Goal: Task Accomplishment & Management: Use online tool/utility

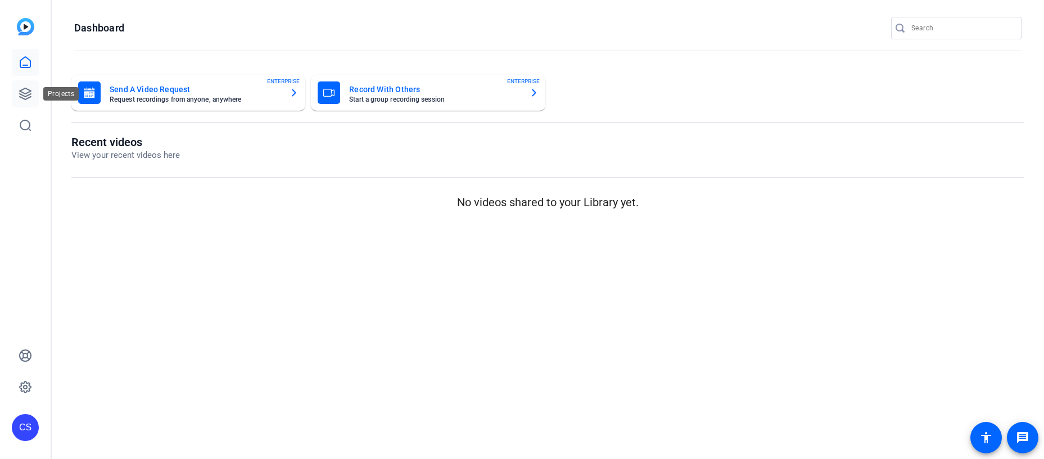
click at [24, 93] on icon at bounding box center [25, 93] width 11 height 11
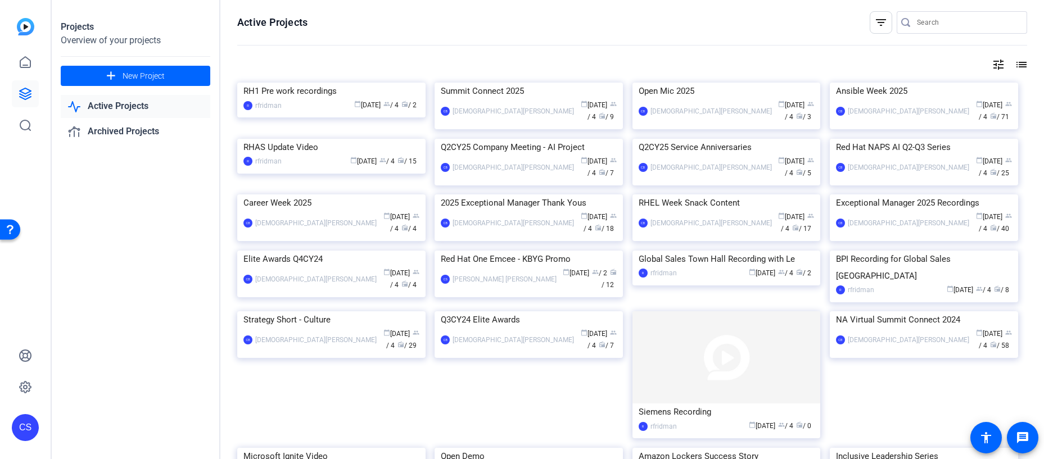
click at [128, 107] on link "Active Projects" at bounding box center [136, 106] width 150 height 23
click at [548, 83] on img at bounding box center [529, 83] width 188 height 0
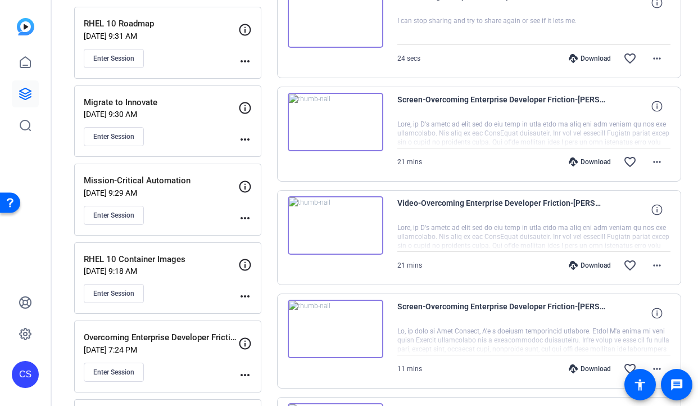
scroll to position [178, 0]
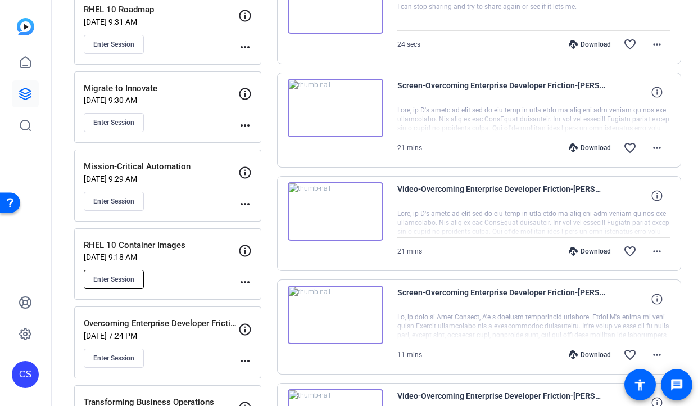
click at [115, 278] on span "Enter Session" at bounding box center [113, 279] width 41 height 9
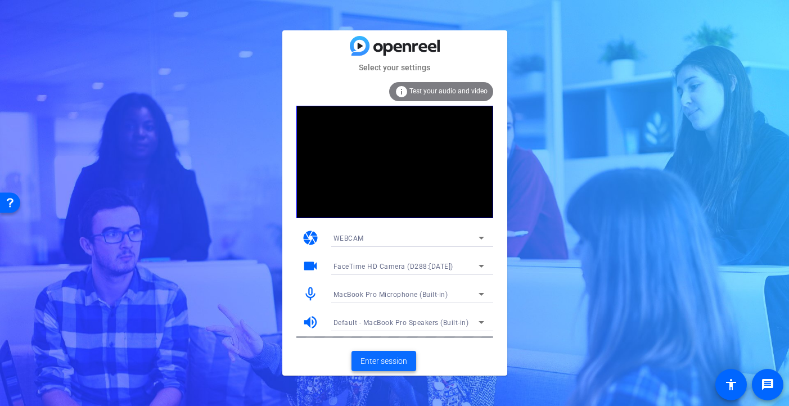
click at [390, 363] on span "Enter session" at bounding box center [383, 361] width 47 height 12
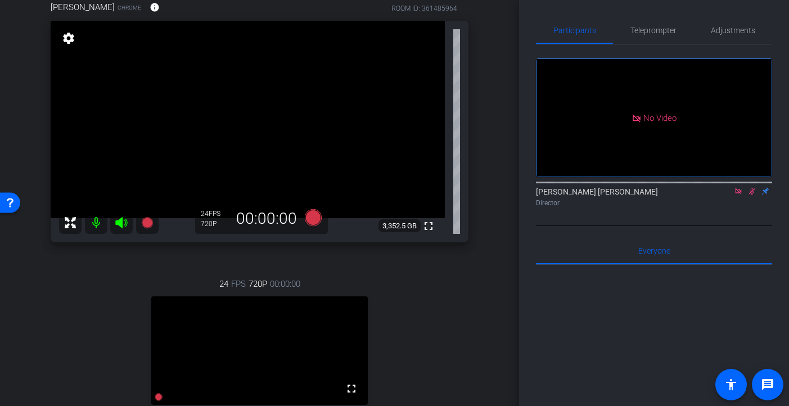
scroll to position [141, 0]
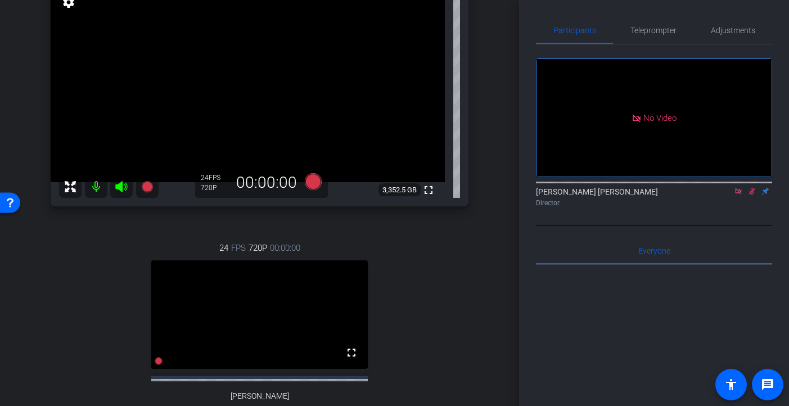
click at [698, 194] on icon at bounding box center [738, 191] width 6 height 6
drag, startPoint x: 740, startPoint y: 206, endPoint x: 735, endPoint y: 228, distance: 23.1
click at [698, 195] on icon at bounding box center [739, 191] width 6 height 7
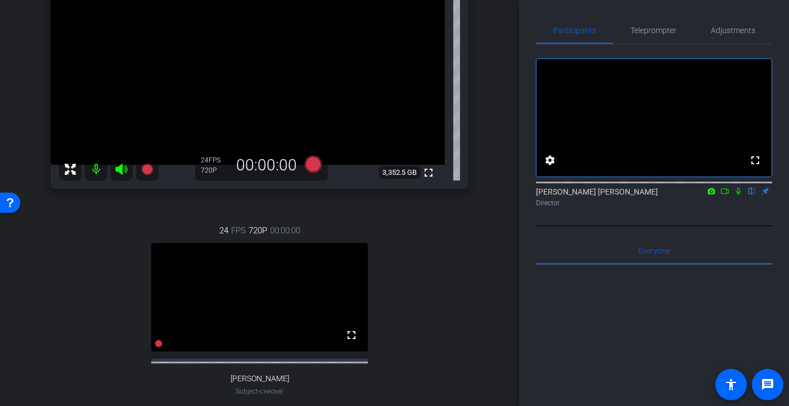
scroll to position [148, 0]
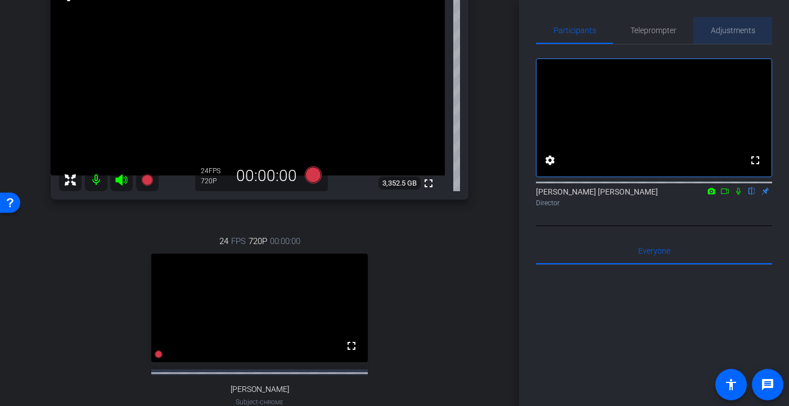
click at [698, 33] on span "Adjustments" at bounding box center [733, 30] width 44 height 8
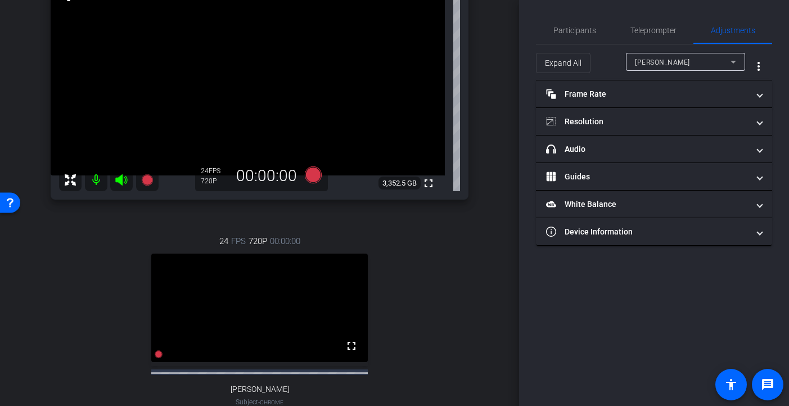
click at [698, 61] on icon at bounding box center [733, 61] width 13 height 13
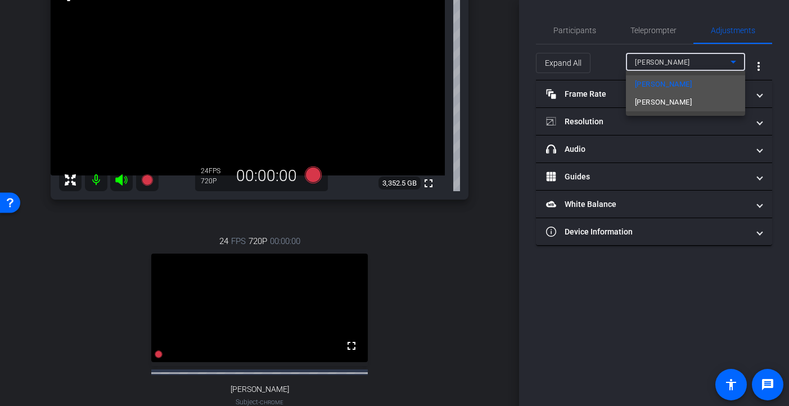
click at [698, 101] on mat-option "[PERSON_NAME]" at bounding box center [685, 102] width 119 height 18
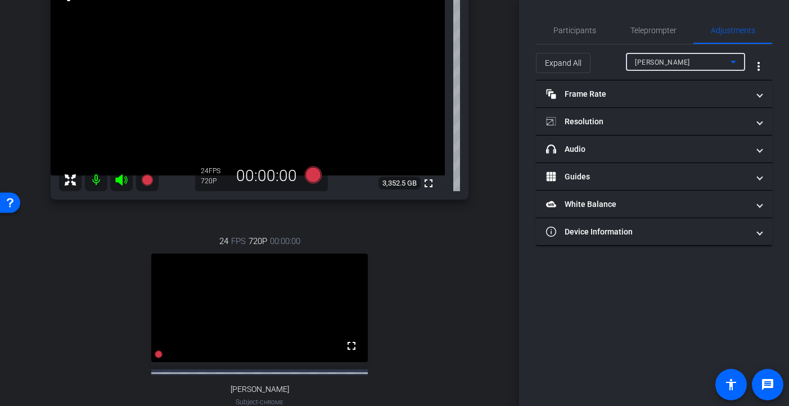
type input "11000"
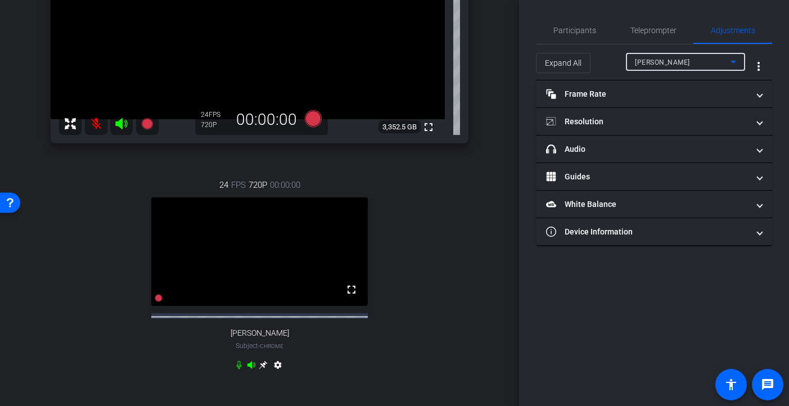
scroll to position [205, 0]
click at [566, 30] on span "Participants" at bounding box center [574, 30] width 43 height 8
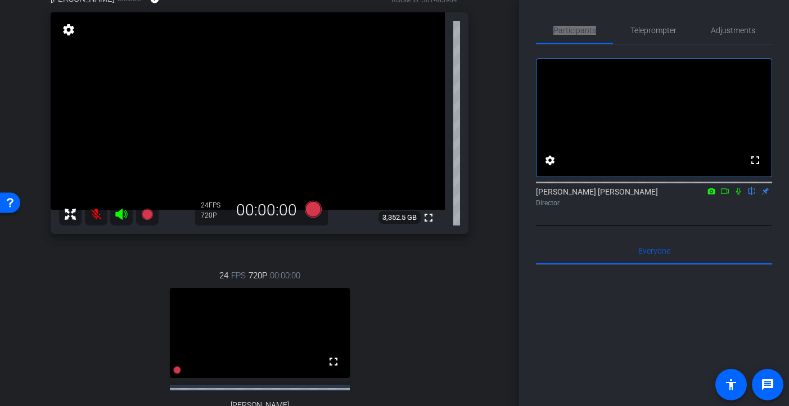
scroll to position [285, 0]
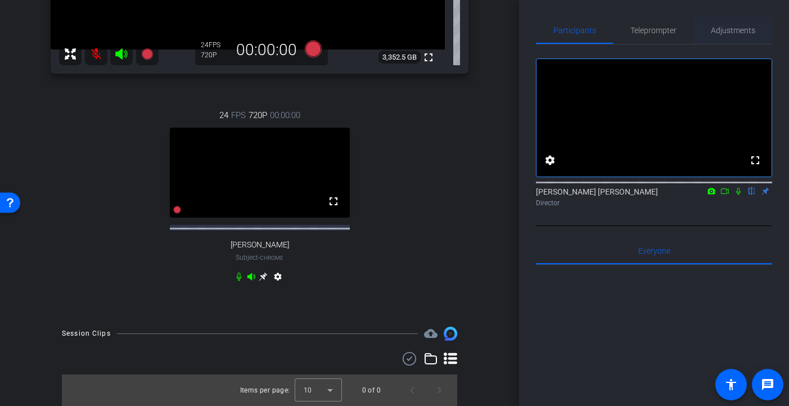
click at [698, 30] on span "Adjustments" at bounding box center [733, 30] width 44 height 8
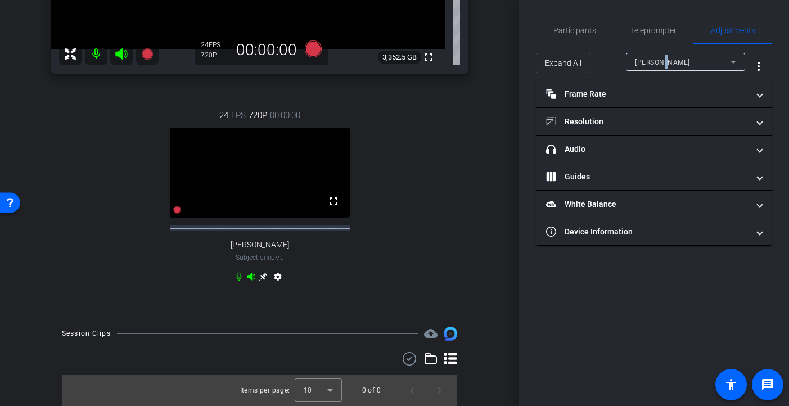
click at [661, 61] on span "[PERSON_NAME]" at bounding box center [662, 62] width 55 height 8
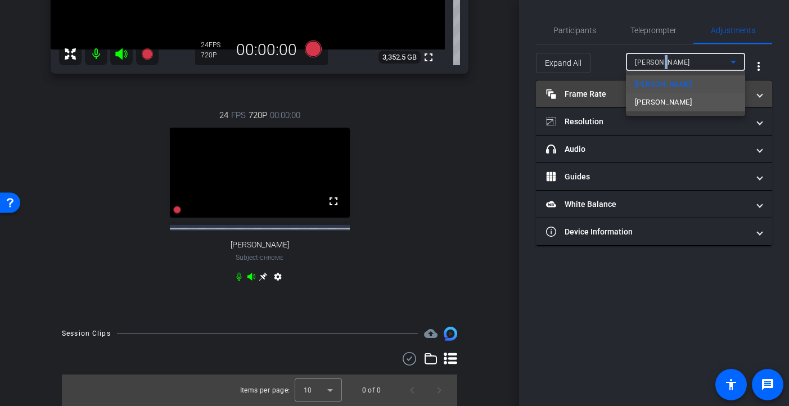
click at [662, 103] on span "[PERSON_NAME]" at bounding box center [663, 102] width 57 height 13
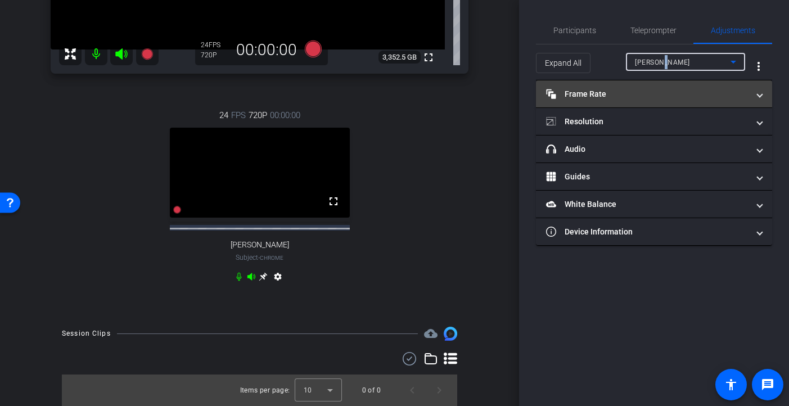
type input "11000"
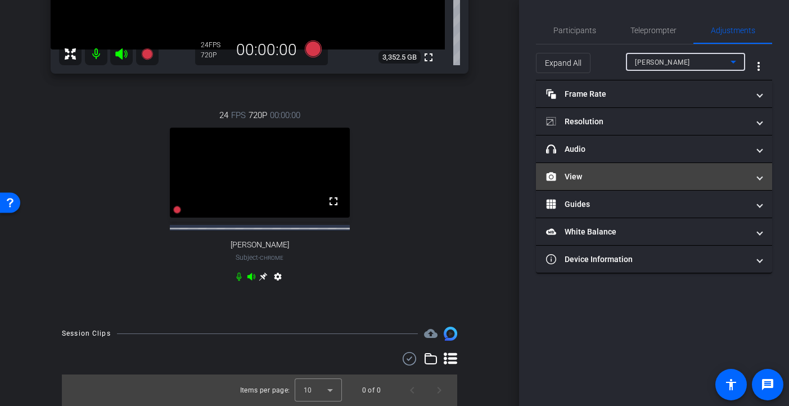
click at [698, 181] on span at bounding box center [759, 177] width 4 height 12
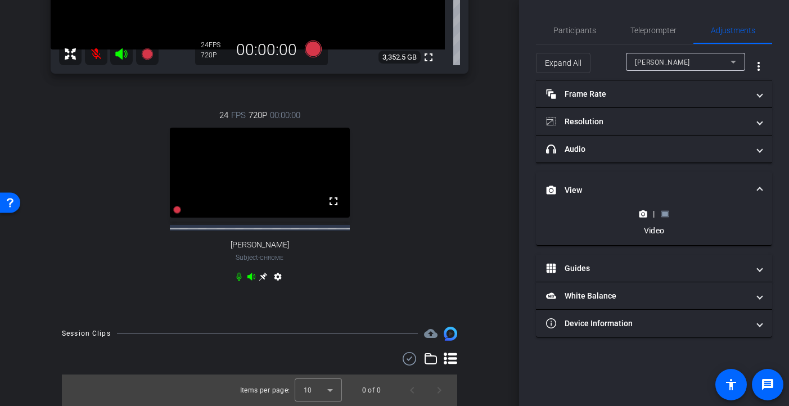
click at [667, 213] on icon at bounding box center [665, 214] width 8 height 8
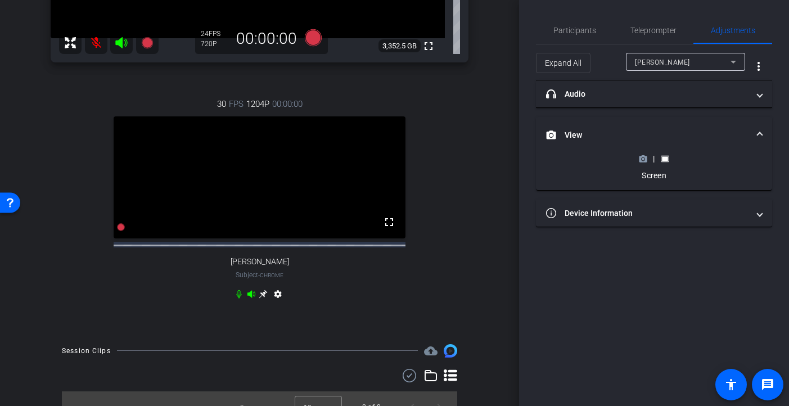
click at [643, 158] on circle at bounding box center [643, 158] width 3 height 3
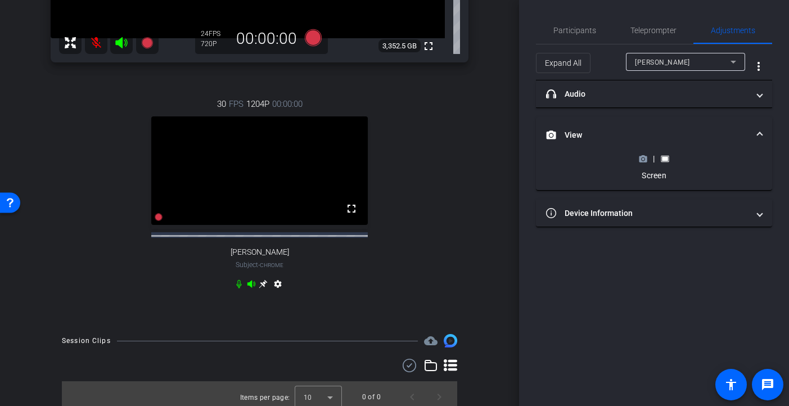
click at [643, 160] on circle at bounding box center [643, 158] width 3 height 3
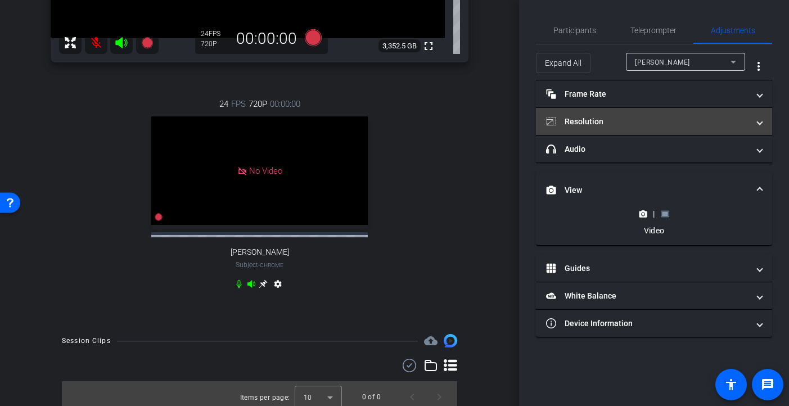
click at [698, 119] on span at bounding box center [759, 122] width 4 height 12
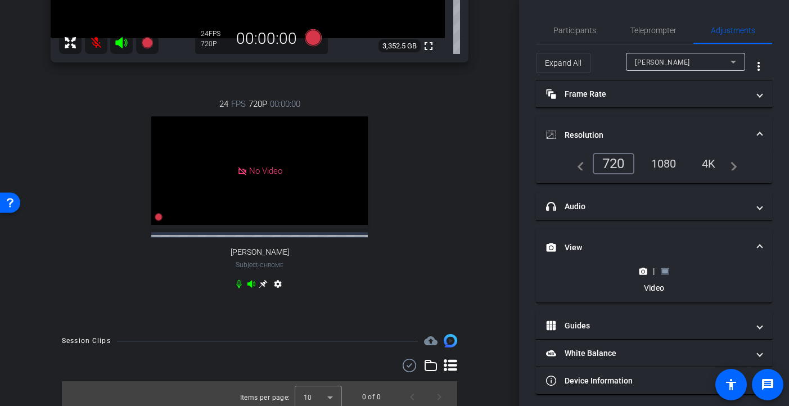
click at [664, 164] on div "1080" at bounding box center [664, 163] width 42 height 19
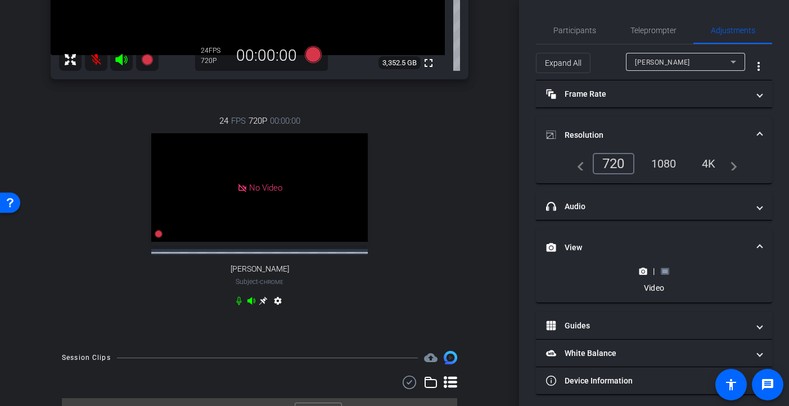
click at [662, 155] on div "1080" at bounding box center [664, 163] width 42 height 19
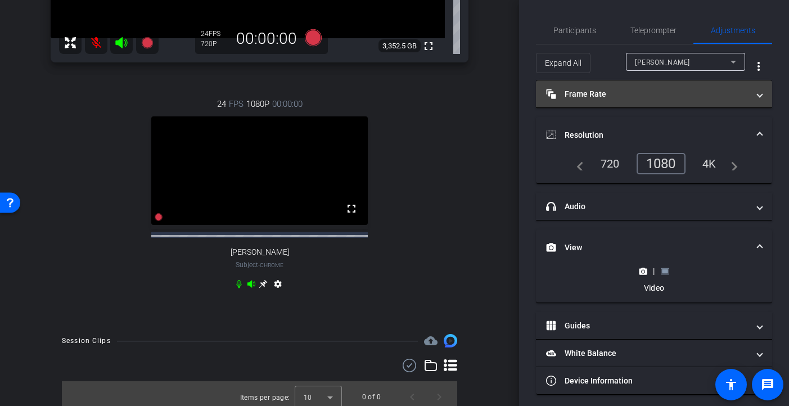
click at [698, 94] on span "Frame Rate Frame Rate" at bounding box center [651, 94] width 211 height 12
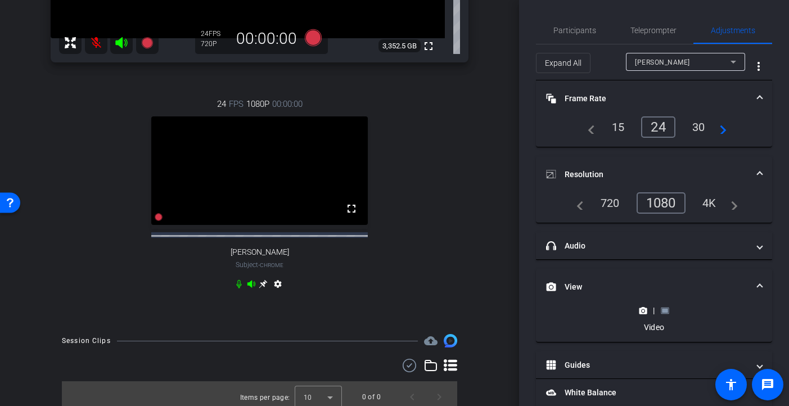
scroll to position [45, 0]
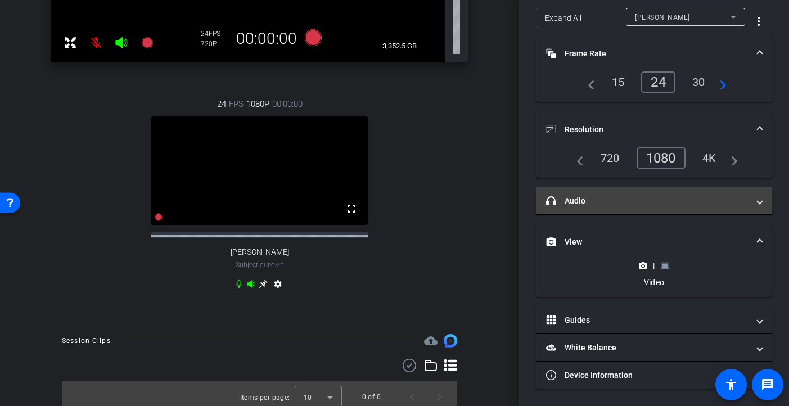
click at [698, 201] on span "headphone icon Audio" at bounding box center [651, 201] width 211 height 12
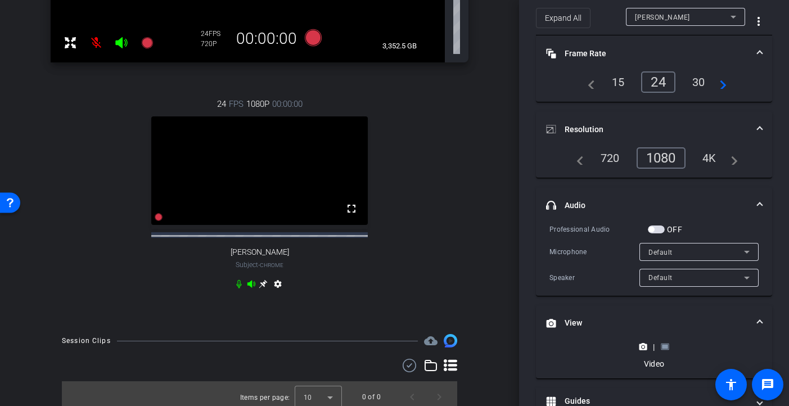
click at [660, 230] on span "button" at bounding box center [656, 229] width 17 height 8
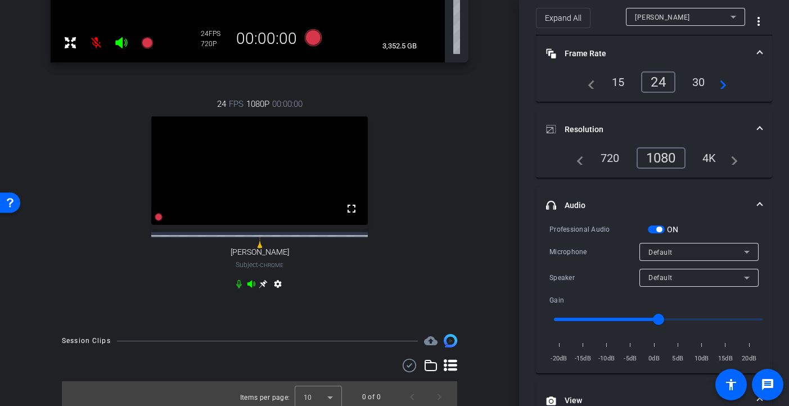
scroll to position [0, 0]
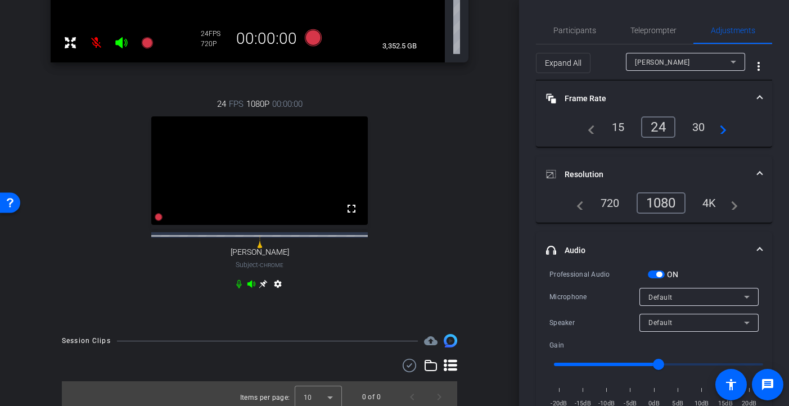
click at [692, 62] on div "[PERSON_NAME]" at bounding box center [683, 62] width 96 height 14
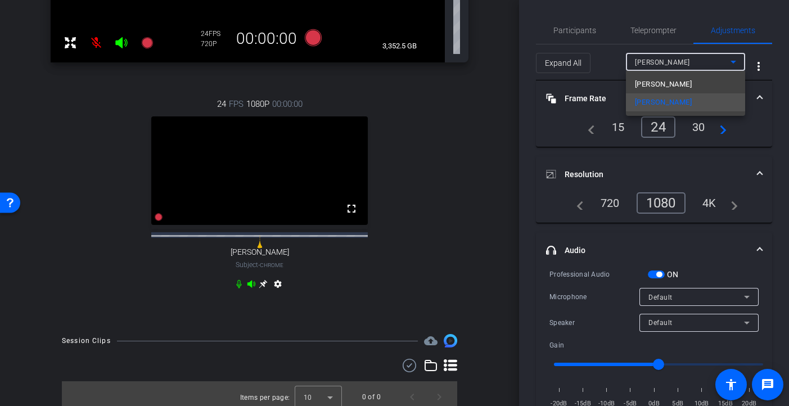
click at [676, 76] on mat-option "[PERSON_NAME]" at bounding box center [685, 84] width 119 height 18
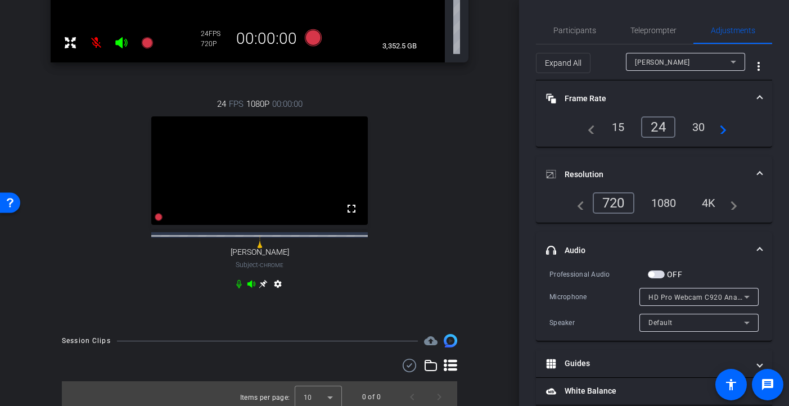
click at [671, 201] on div "1080" at bounding box center [664, 202] width 42 height 19
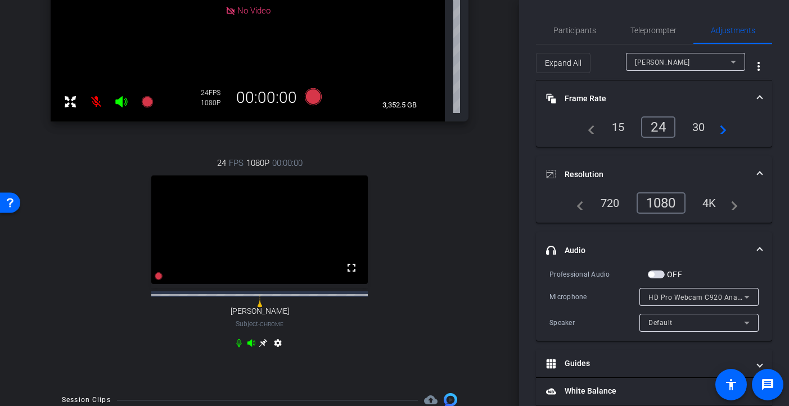
click at [698, 60] on div "[PERSON_NAME]" at bounding box center [683, 62] width 96 height 14
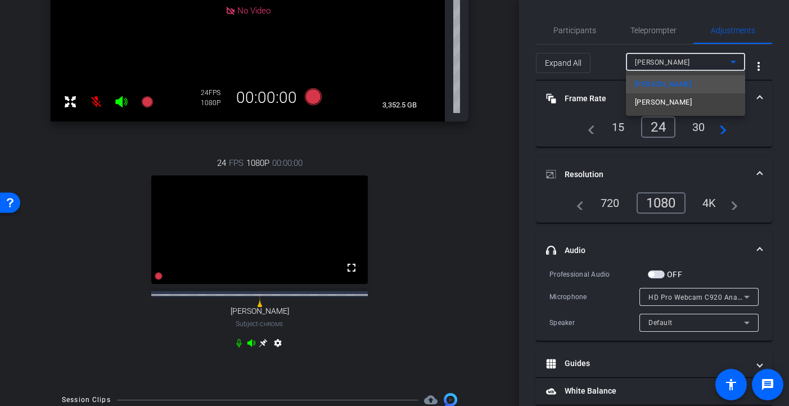
click at [679, 102] on mat-option "[PERSON_NAME]" at bounding box center [685, 102] width 119 height 18
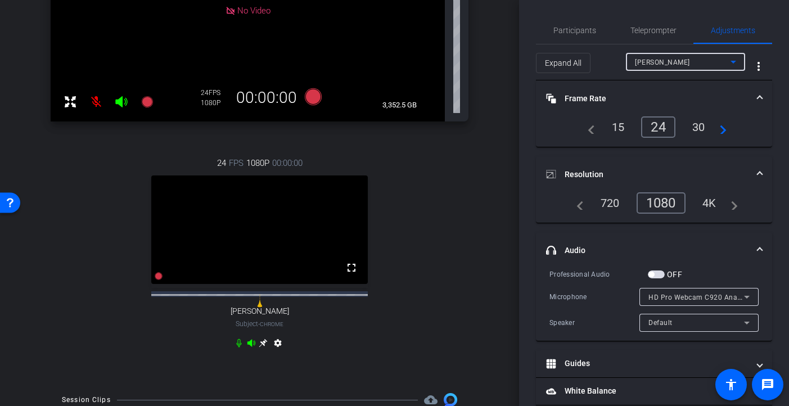
type input "11000"
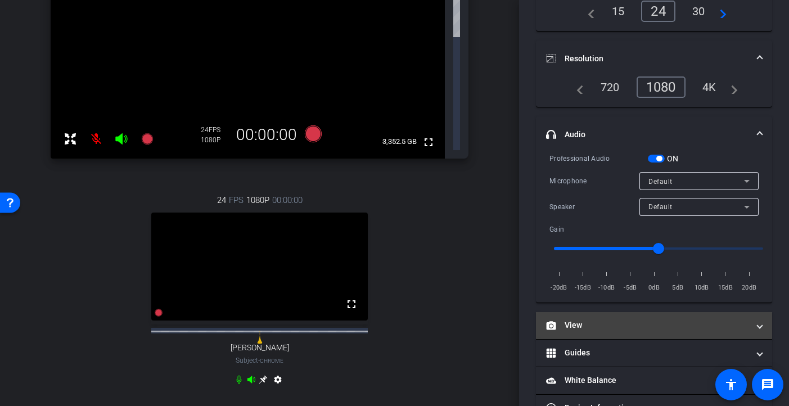
scroll to position [226, 0]
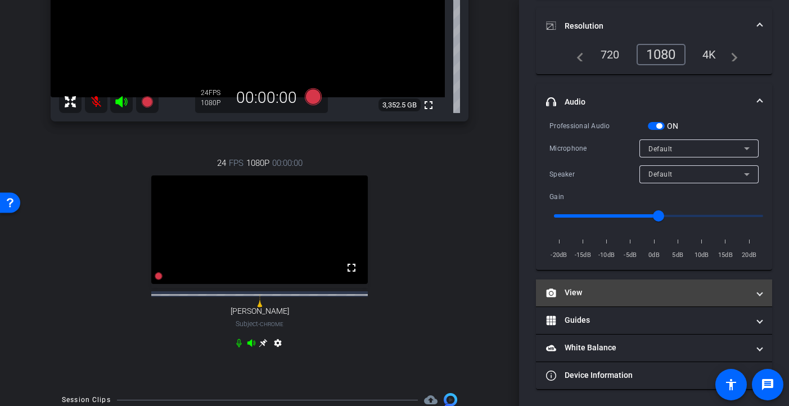
click at [698, 293] on span "View" at bounding box center [651, 293] width 211 height 12
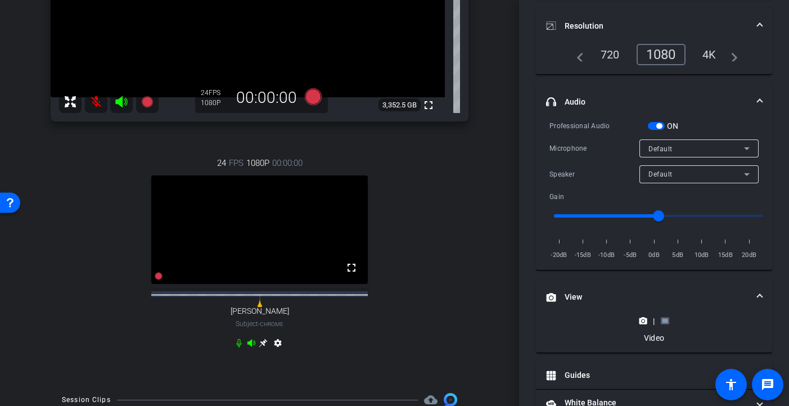
click at [666, 323] on icon at bounding box center [665, 321] width 8 height 8
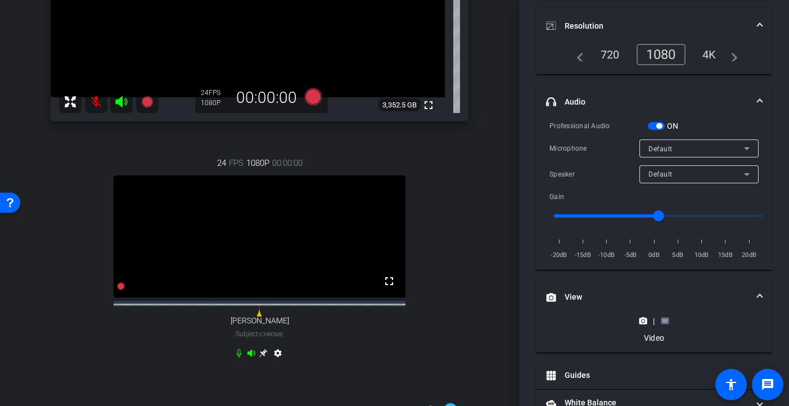
scroll to position [0, 0]
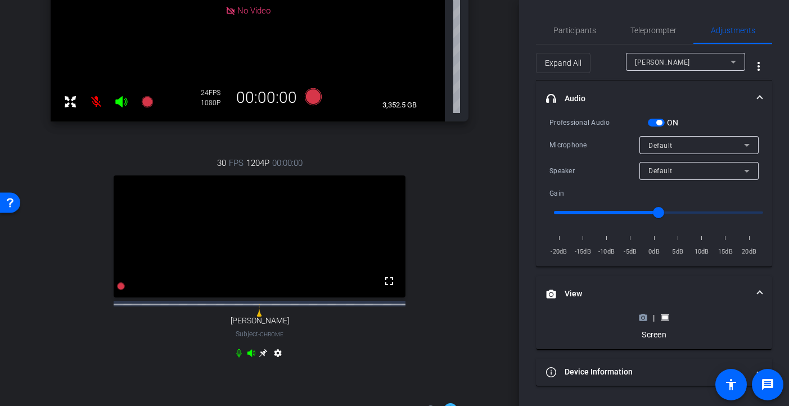
click at [642, 317] on circle at bounding box center [643, 318] width 3 height 3
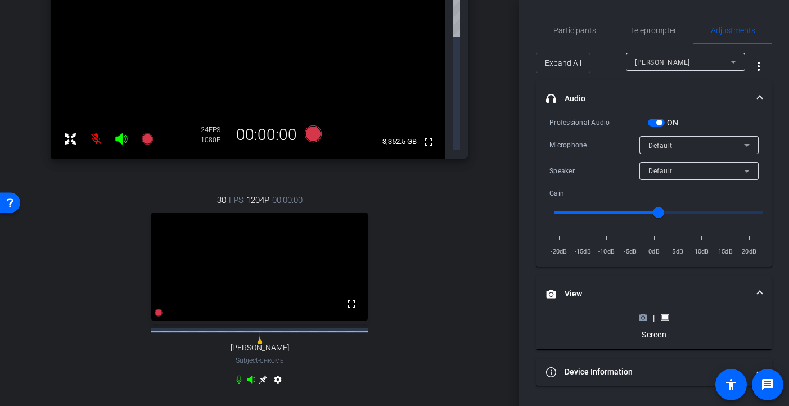
scroll to position [226, 0]
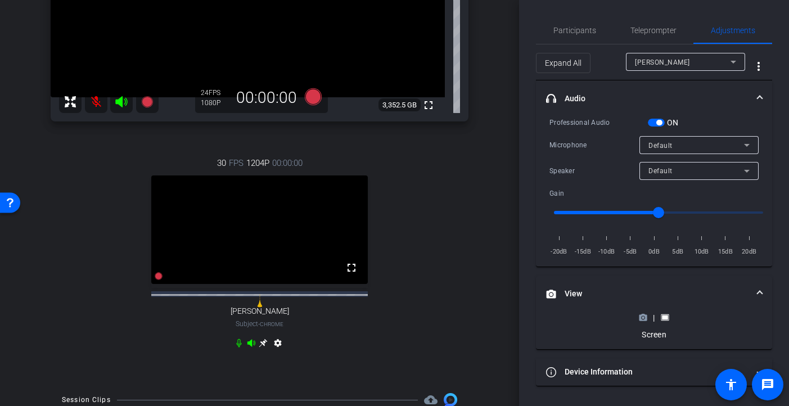
click at [642, 267] on div "Professional Audio ON Microphone Default Speaker Default Gain -20dB -15dB -10dB…" at bounding box center [654, 191] width 236 height 150
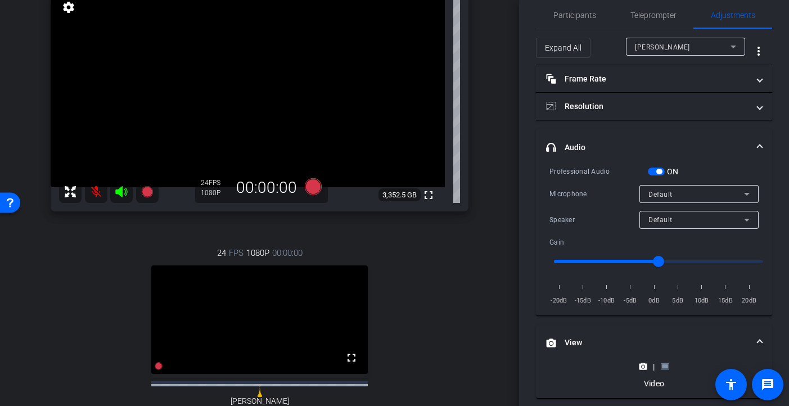
scroll to position [130, 0]
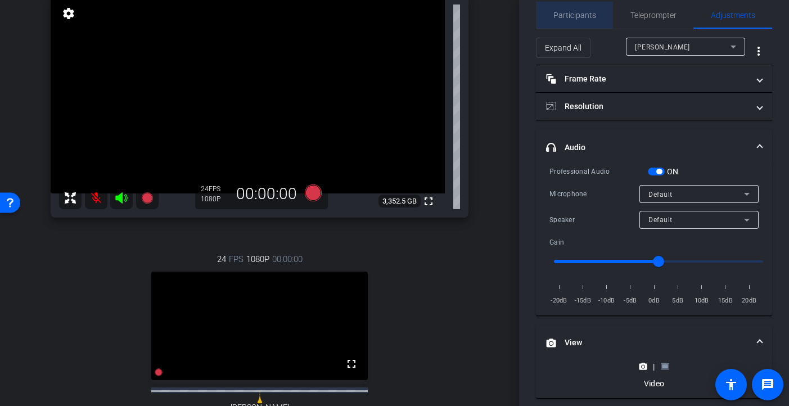
click at [571, 9] on span "Participants" at bounding box center [574, 15] width 43 height 27
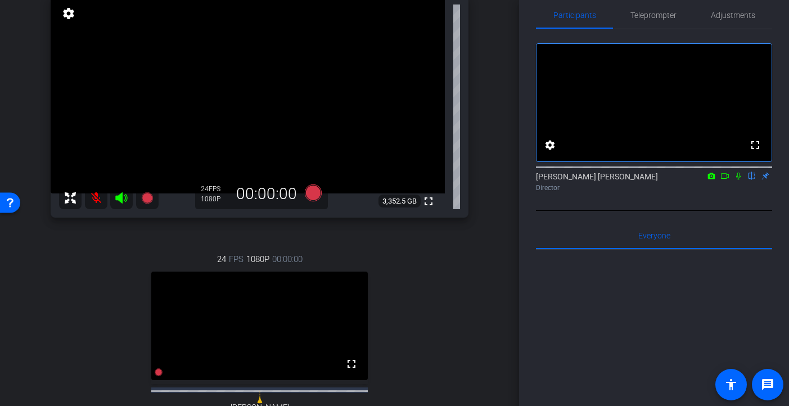
scroll to position [179, 0]
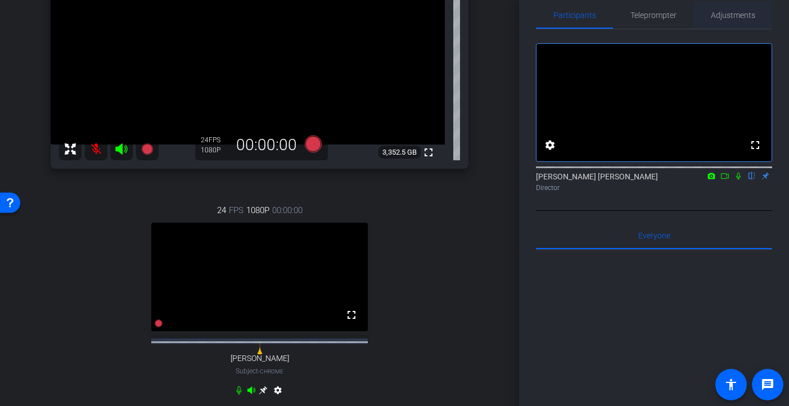
click at [698, 17] on span "Adjustments" at bounding box center [733, 15] width 44 height 8
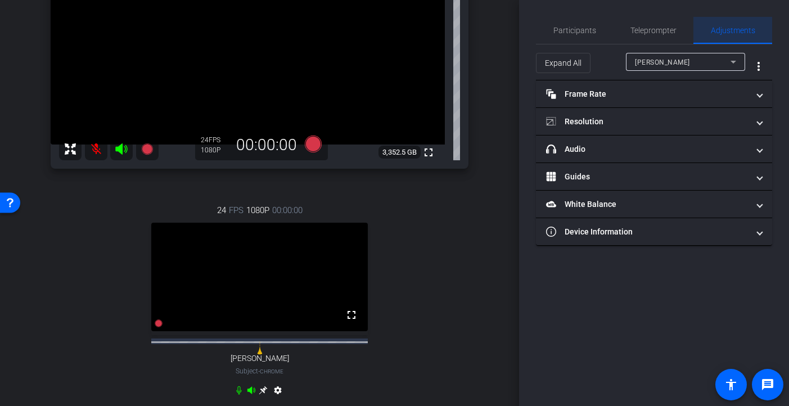
scroll to position [0, 0]
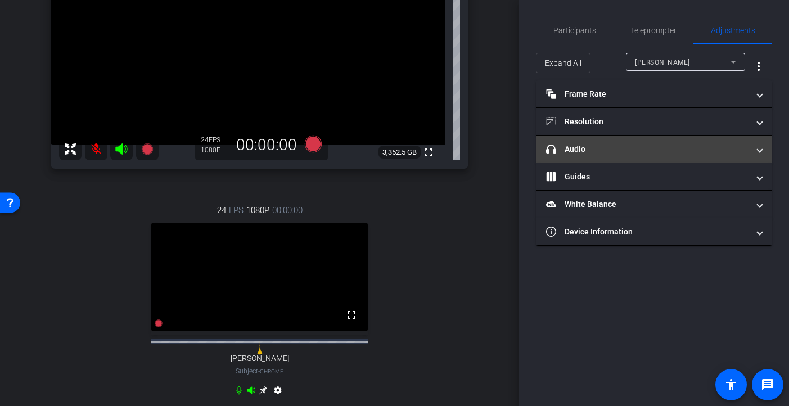
click at [698, 151] on span at bounding box center [759, 149] width 4 height 12
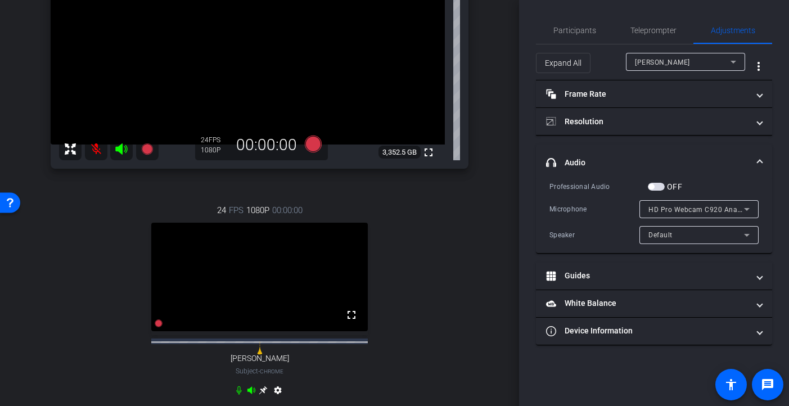
click at [698, 57] on div "[PERSON_NAME]" at bounding box center [683, 62] width 96 height 14
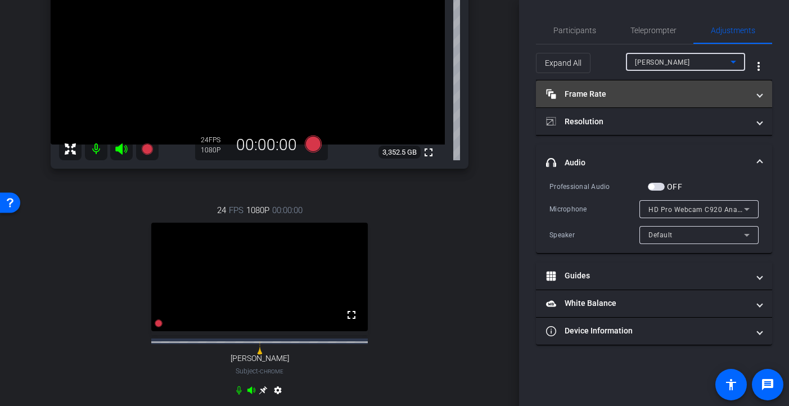
type input "11000"
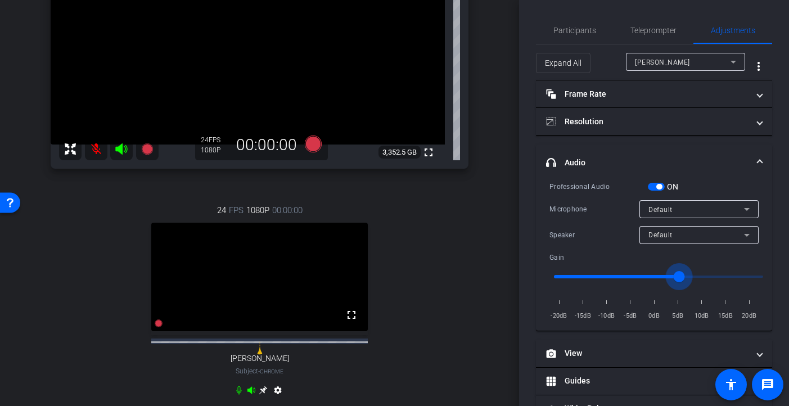
drag, startPoint x: 660, startPoint y: 276, endPoint x: 680, endPoint y: 277, distance: 20.8
click at [679, 276] on input "range" at bounding box center [658, 276] width 233 height 25
drag, startPoint x: 680, startPoint y: 277, endPoint x: 698, endPoint y: 278, distance: 18.0
click at [698, 278] on input "range" at bounding box center [658, 276] width 233 height 25
type input "1.2"
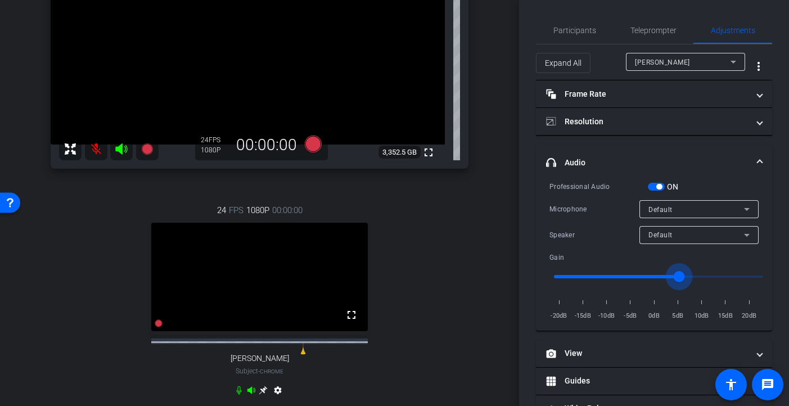
drag, startPoint x: 701, startPoint y: 276, endPoint x: 678, endPoint y: 277, distance: 23.1
click at [678, 277] on input "range" at bounding box center [658, 276] width 233 height 25
drag, startPoint x: 656, startPoint y: 189, endPoint x: 656, endPoint y: 195, distance: 5.7
click at [655, 189] on span "button" at bounding box center [656, 187] width 17 height 8
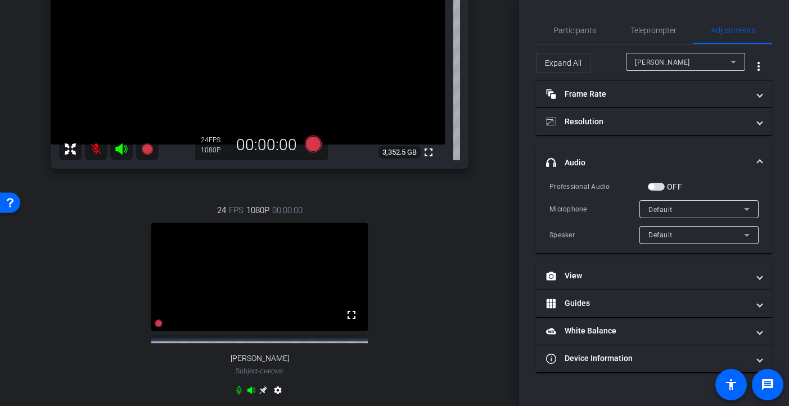
click at [656, 186] on span "button" at bounding box center [656, 187] width 17 height 8
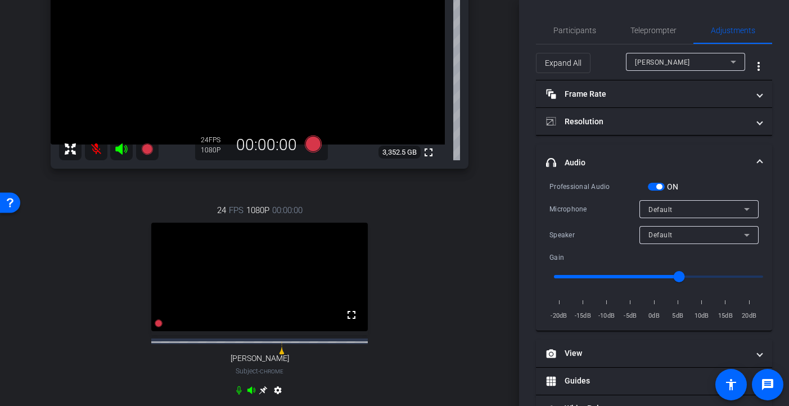
click at [655, 186] on span "button" at bounding box center [656, 187] width 17 height 8
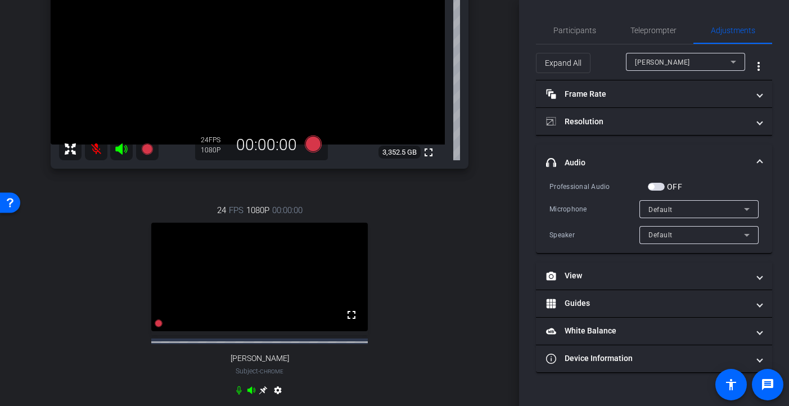
click at [698, 61] on div "[PERSON_NAME]" at bounding box center [683, 62] width 96 height 14
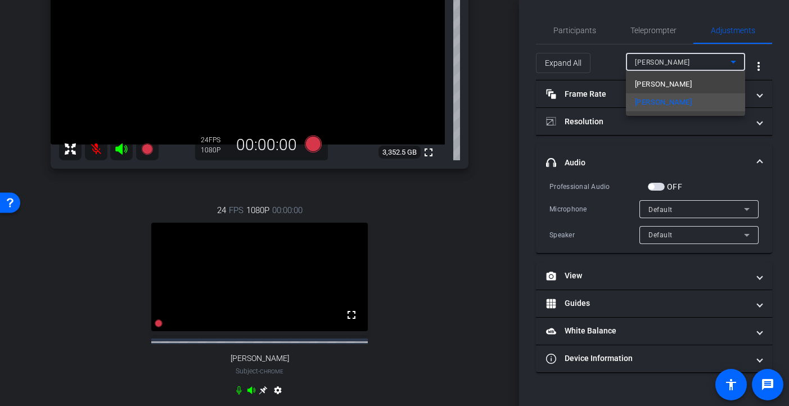
click at [689, 77] on mat-option "[PERSON_NAME]" at bounding box center [685, 84] width 119 height 18
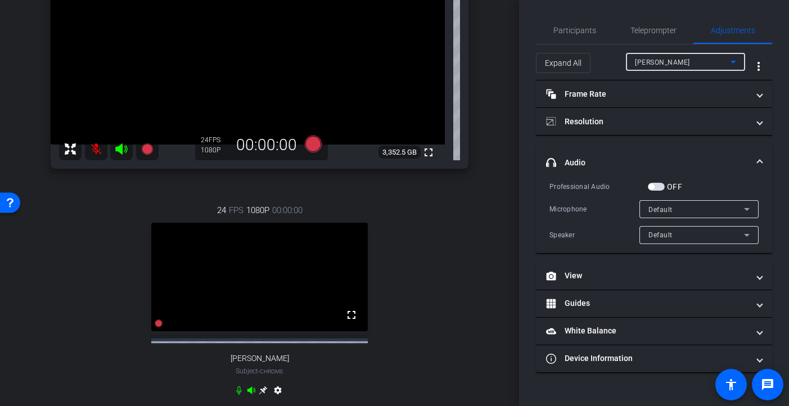
type input "11000"
click at [656, 184] on span "button" at bounding box center [656, 187] width 17 height 8
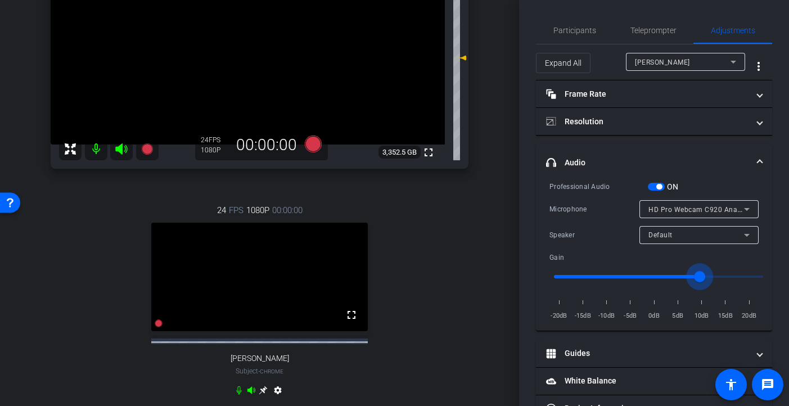
drag, startPoint x: 687, startPoint y: 276, endPoint x: 701, endPoint y: 276, distance: 14.6
click at [698, 276] on input "range" at bounding box center [658, 276] width 233 height 25
drag, startPoint x: 701, startPoint y: 276, endPoint x: 656, endPoint y: 278, distance: 45.6
type input "1"
click at [656, 278] on input "range" at bounding box center [658, 276] width 233 height 25
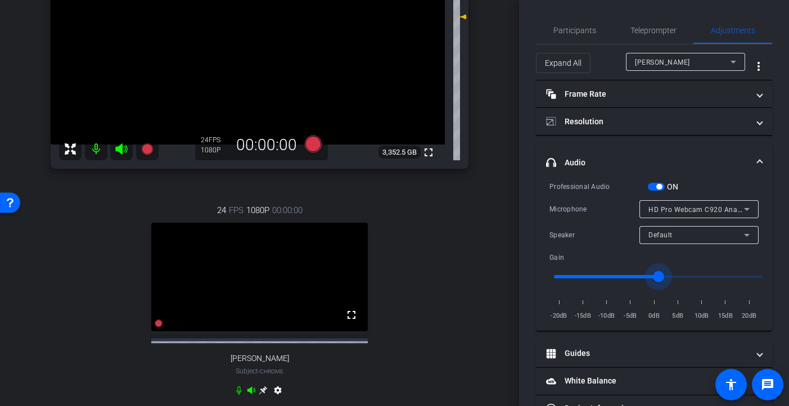
click at [654, 183] on span "button" at bounding box center [656, 187] width 17 height 8
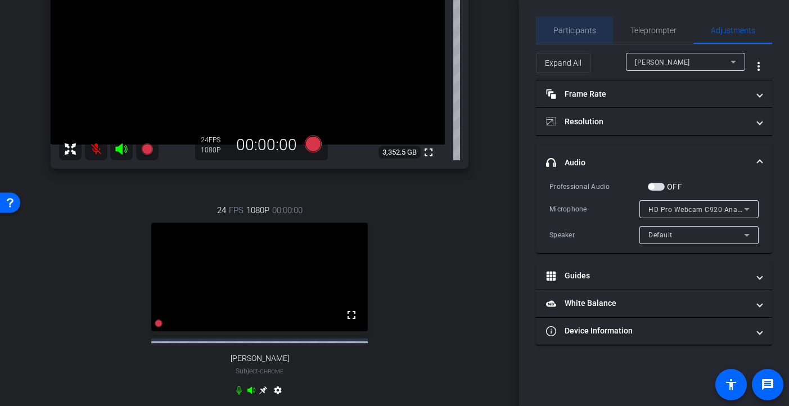
click at [580, 33] on span "Participants" at bounding box center [574, 30] width 43 height 8
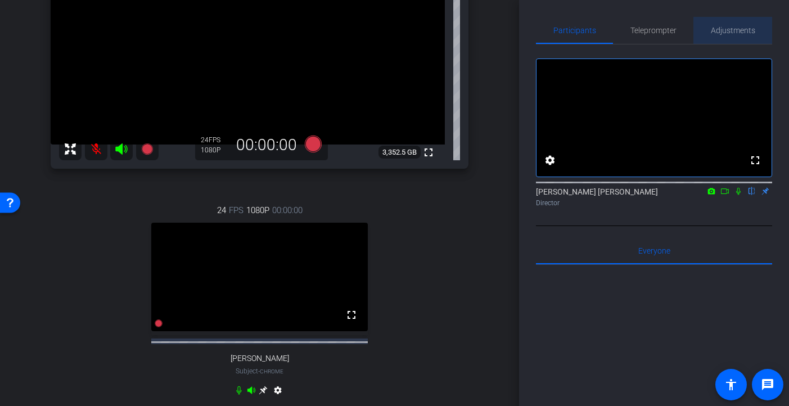
click at [698, 33] on span "Adjustments" at bounding box center [733, 30] width 44 height 8
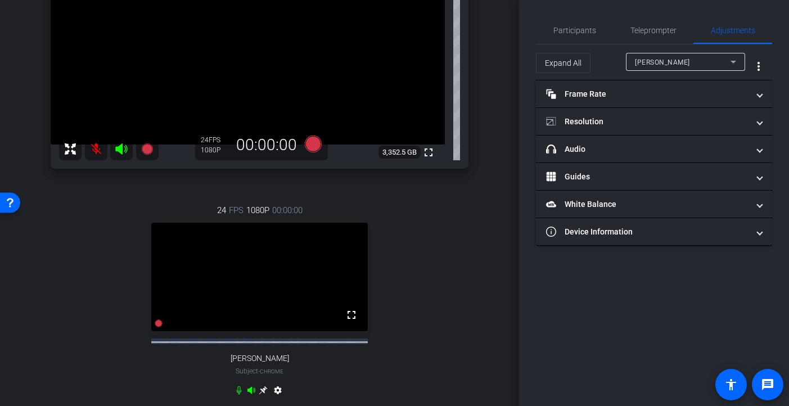
click at [680, 64] on div "[PERSON_NAME]" at bounding box center [683, 62] width 96 height 14
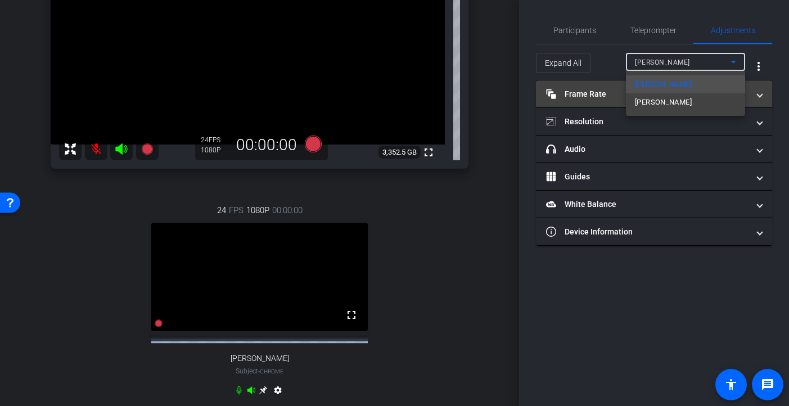
click at [665, 102] on span "[PERSON_NAME]" at bounding box center [663, 102] width 57 height 13
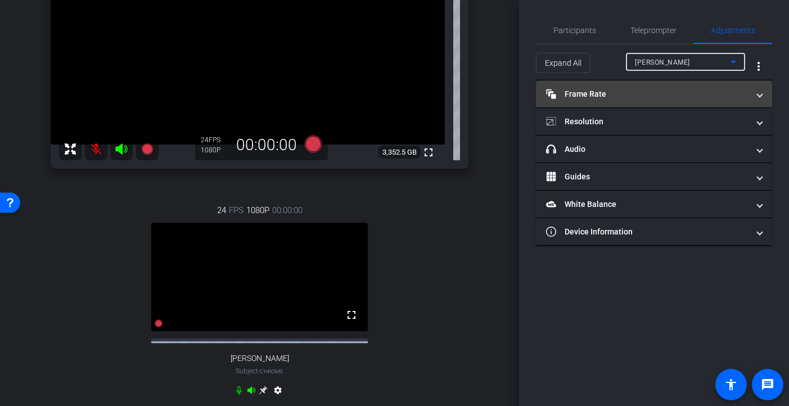
type input "11000"
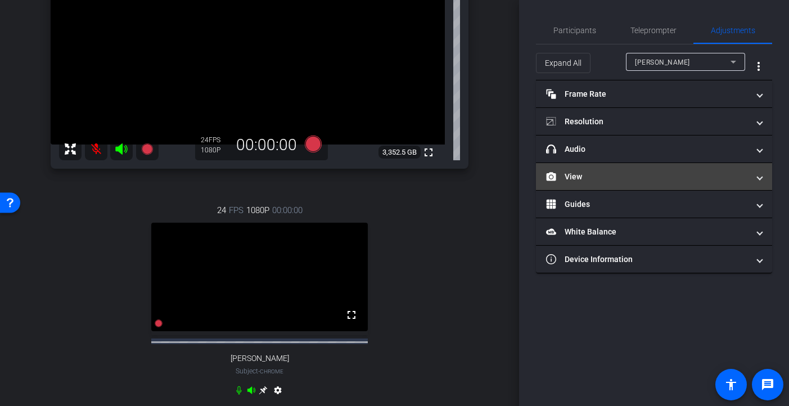
click at [698, 176] on span at bounding box center [759, 177] width 4 height 12
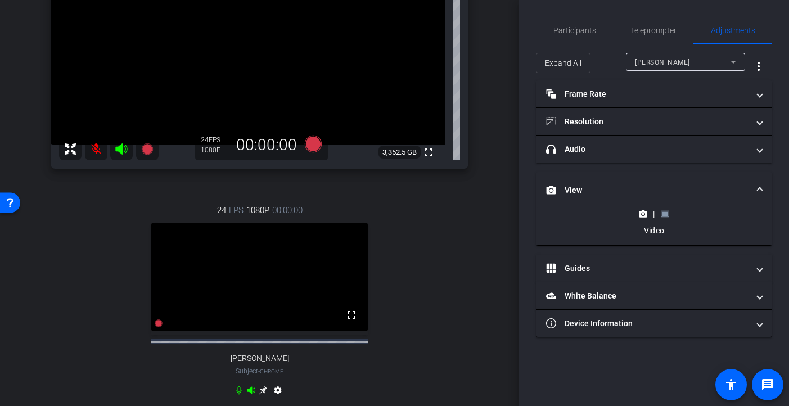
click at [668, 215] on icon at bounding box center [665, 214] width 8 height 8
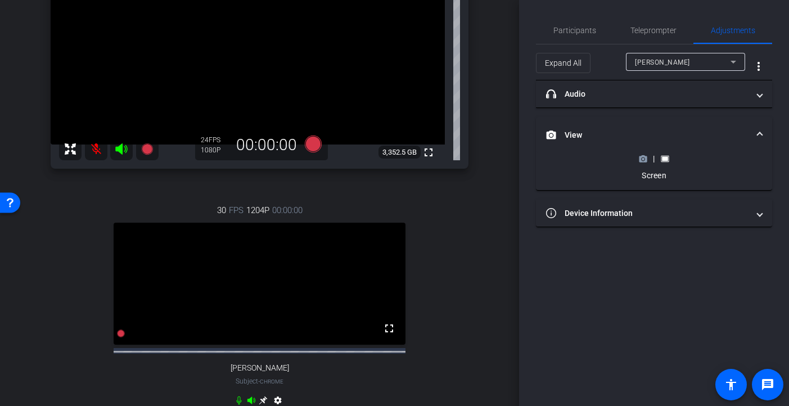
click at [643, 159] on circle at bounding box center [643, 158] width 3 height 3
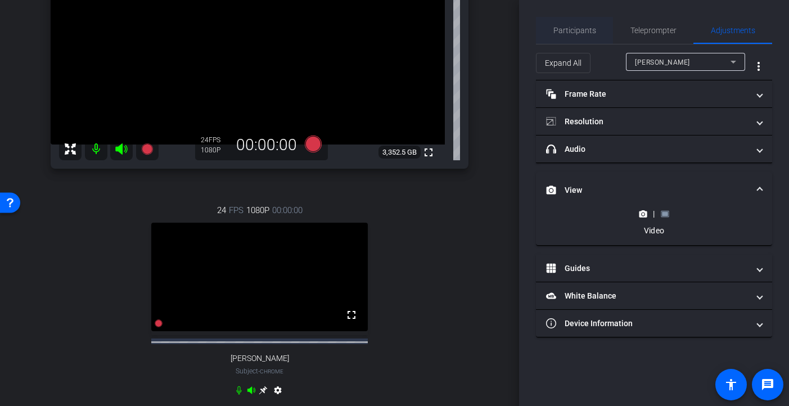
click at [571, 31] on span "Participants" at bounding box center [574, 30] width 43 height 8
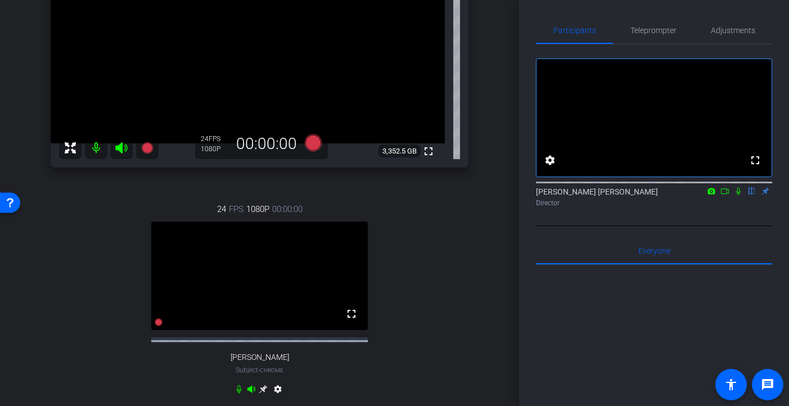
scroll to position [179, 0]
click at [313, 144] on icon at bounding box center [312, 144] width 17 height 17
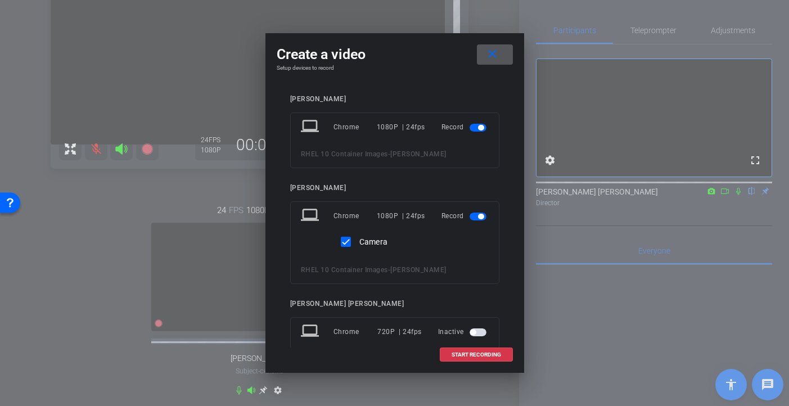
scroll to position [28, 0]
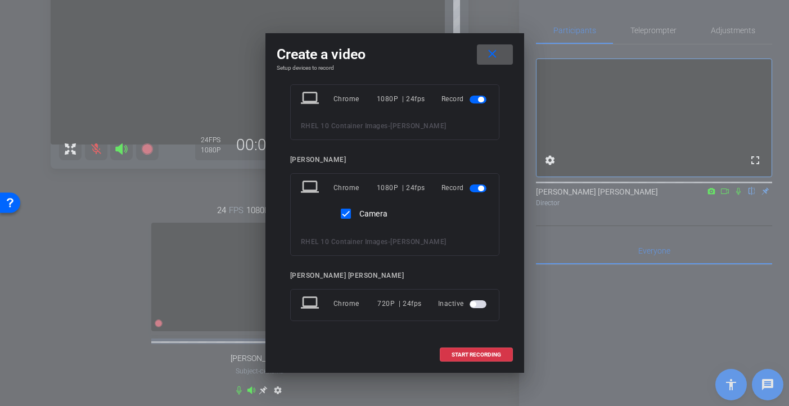
click at [494, 55] on mat-icon "close" at bounding box center [492, 54] width 14 height 14
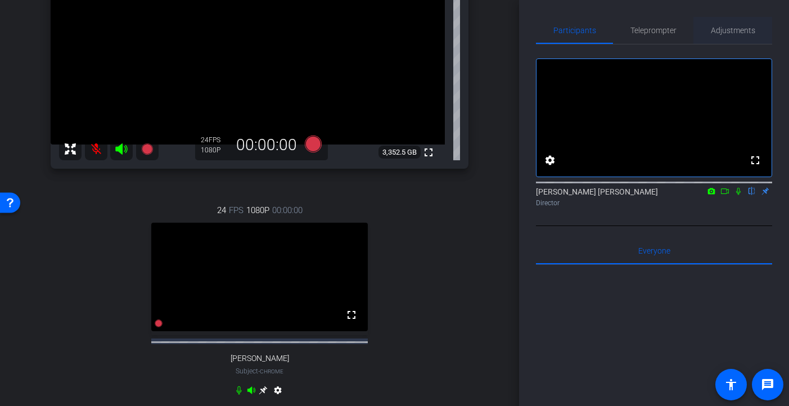
click at [698, 28] on span "Adjustments" at bounding box center [733, 30] width 44 height 8
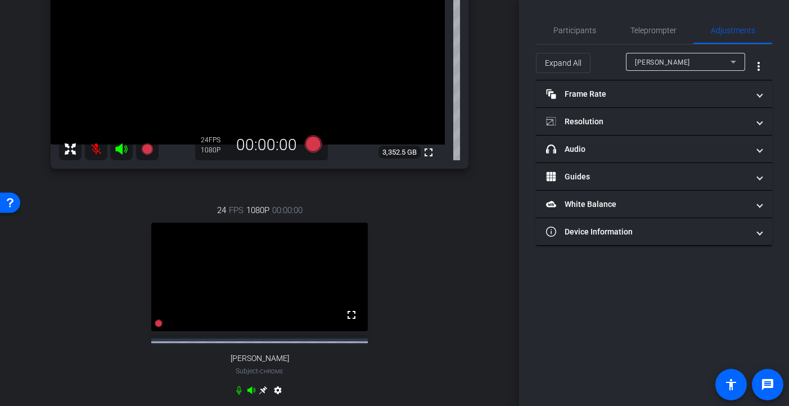
click at [698, 61] on div "[PERSON_NAME]" at bounding box center [683, 62] width 96 height 14
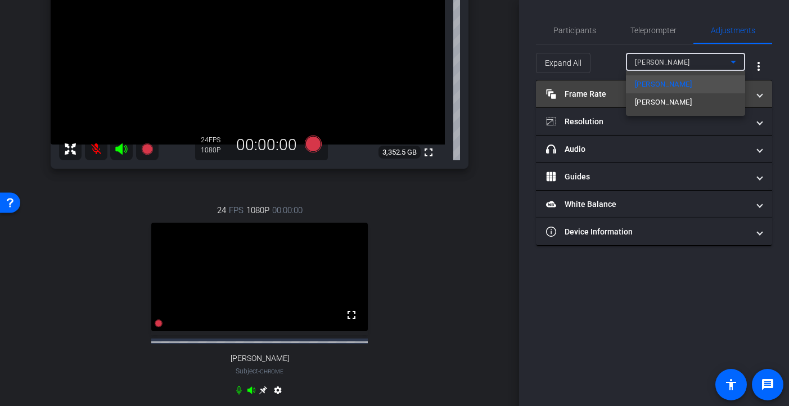
click at [674, 103] on mat-option "[PERSON_NAME]" at bounding box center [685, 102] width 119 height 18
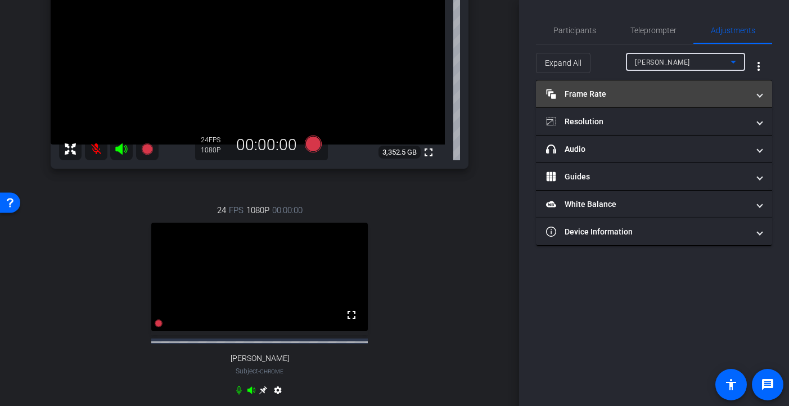
type input "11000"
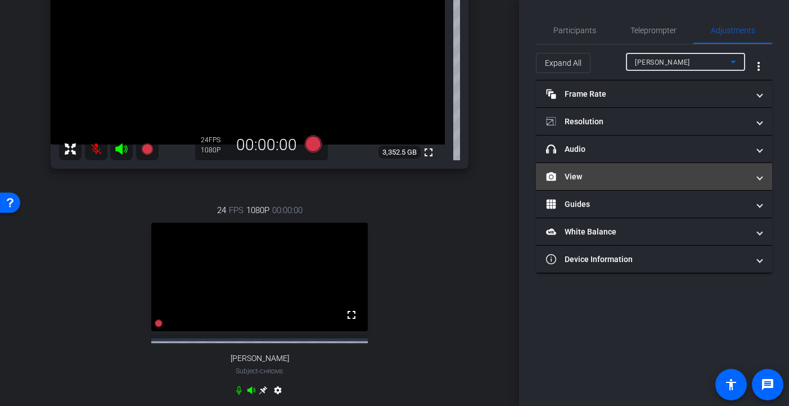
click at [698, 174] on mat-panel-title "View" at bounding box center [647, 177] width 202 height 12
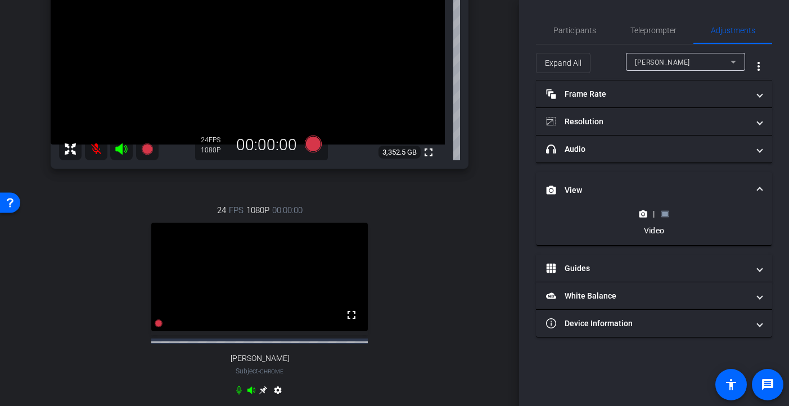
click at [667, 211] on icon at bounding box center [665, 214] width 8 height 8
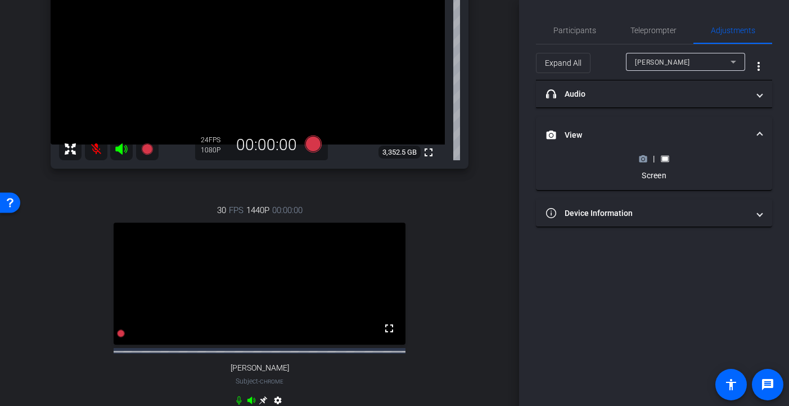
click at [644, 158] on circle at bounding box center [643, 158] width 3 height 3
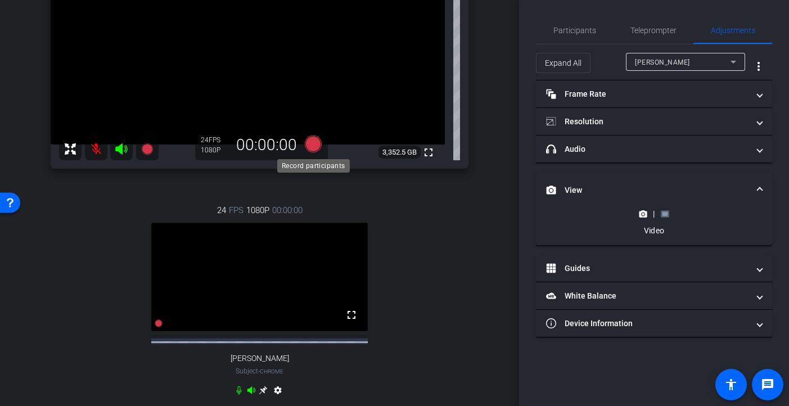
click at [312, 146] on icon at bounding box center [312, 144] width 17 height 17
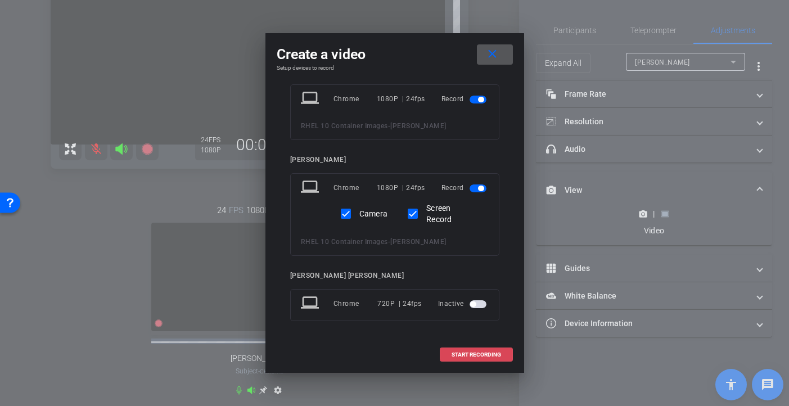
click at [482, 354] on span "START RECORDING" at bounding box center [476, 355] width 49 height 6
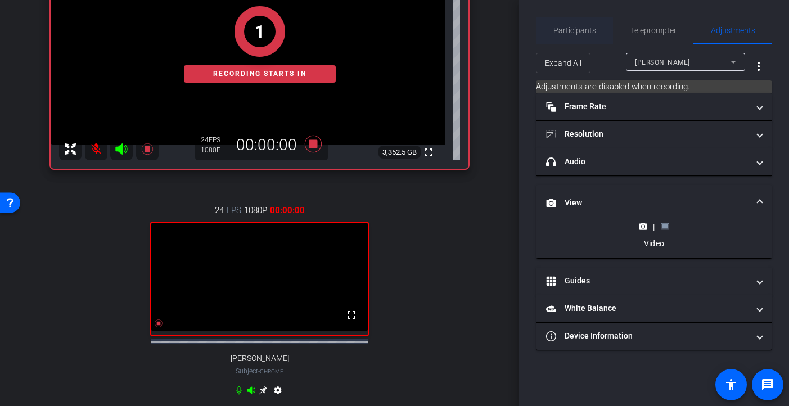
click at [574, 21] on span "Participants" at bounding box center [574, 30] width 43 height 27
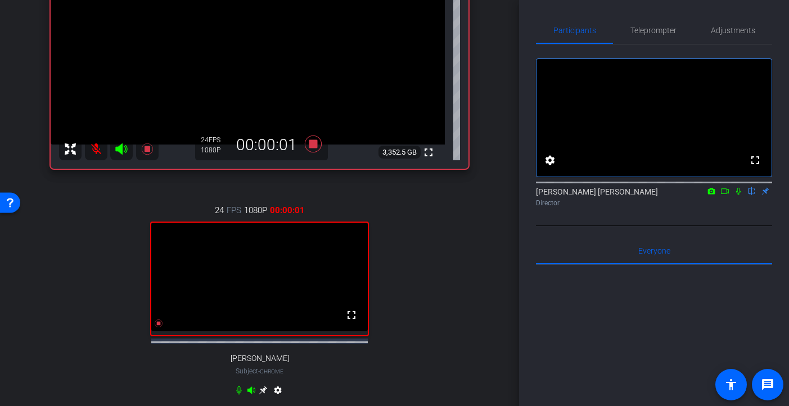
click at [698, 195] on icon at bounding box center [724, 191] width 9 height 8
click at [698, 195] on icon at bounding box center [751, 191] width 9 height 8
click at [698, 195] on icon at bounding box center [752, 191] width 6 height 7
click at [698, 195] on icon at bounding box center [751, 191] width 9 height 8
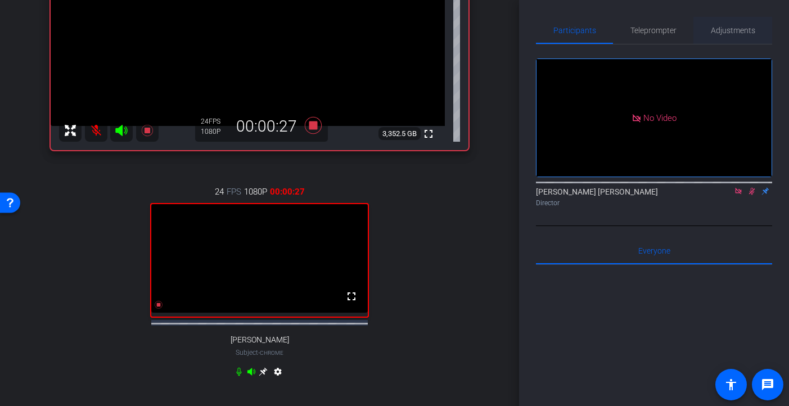
scroll to position [12, 0]
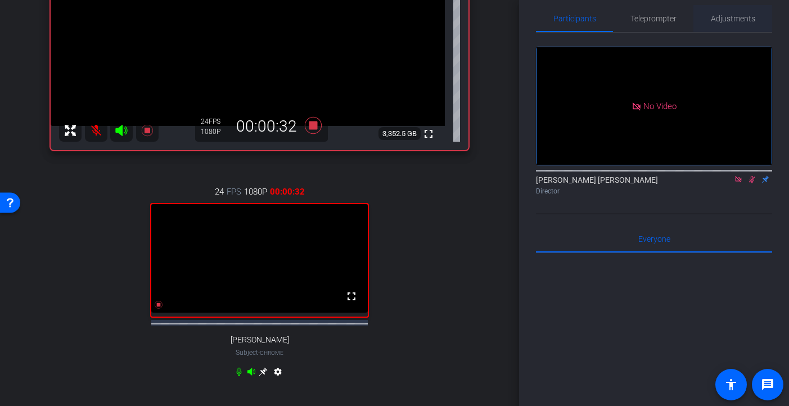
click at [698, 20] on span "Adjustments" at bounding box center [733, 19] width 44 height 8
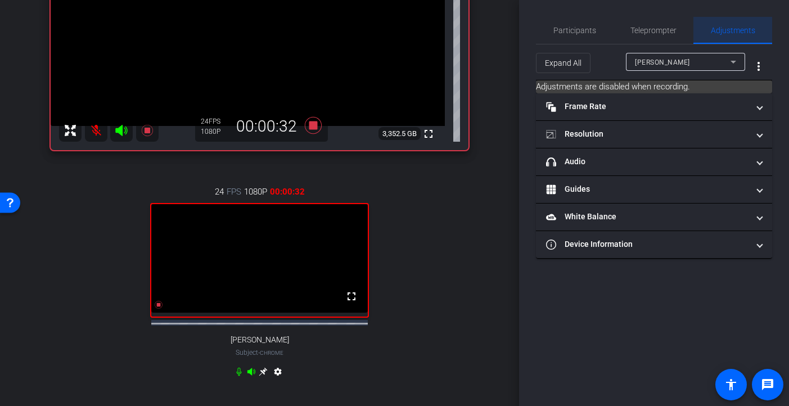
scroll to position [0, 0]
click at [661, 62] on span "[PERSON_NAME]" at bounding box center [662, 62] width 55 height 8
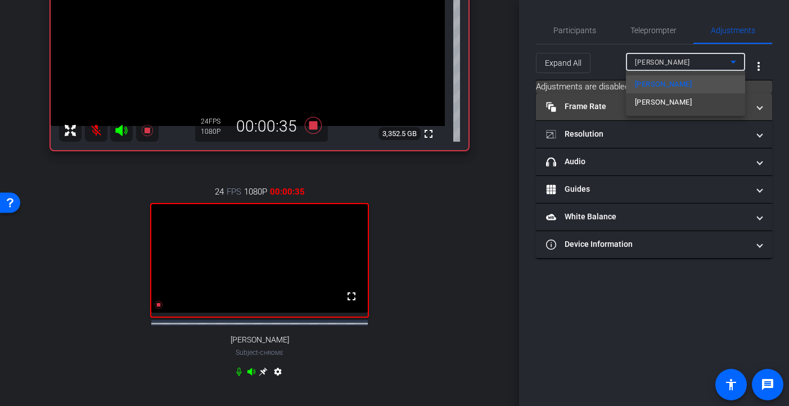
click at [658, 106] on span "[PERSON_NAME]" at bounding box center [663, 102] width 57 height 13
type input "11000"
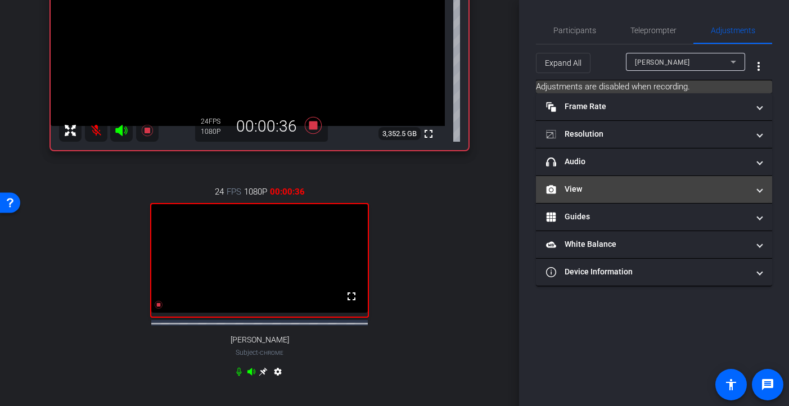
click at [698, 190] on span at bounding box center [759, 189] width 4 height 12
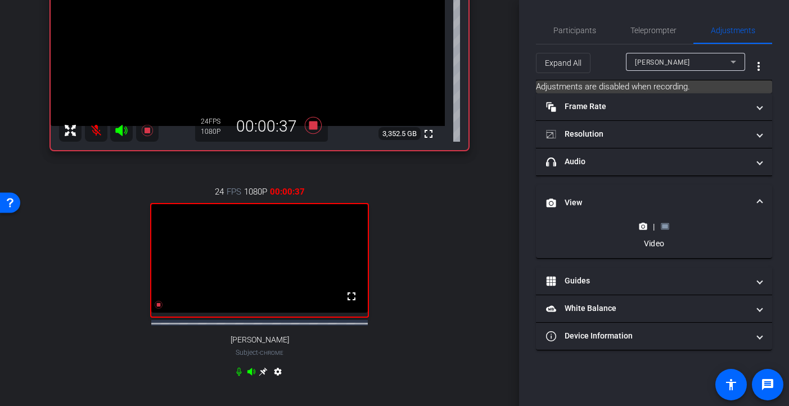
click at [667, 226] on icon at bounding box center [665, 226] width 8 height 8
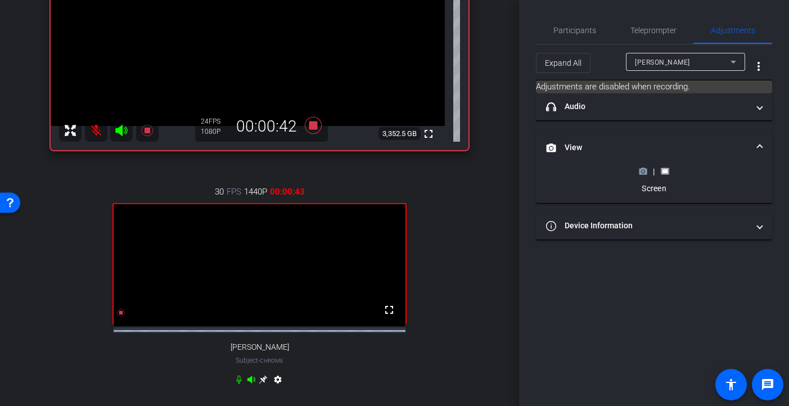
click at [644, 172] on icon at bounding box center [643, 171] width 8 height 8
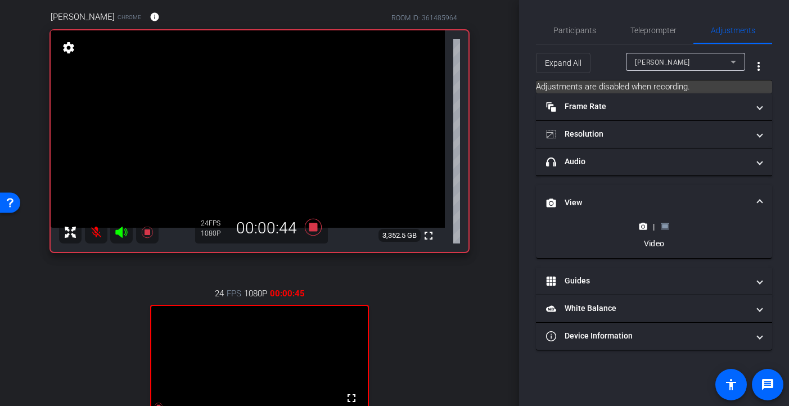
scroll to position [91, 0]
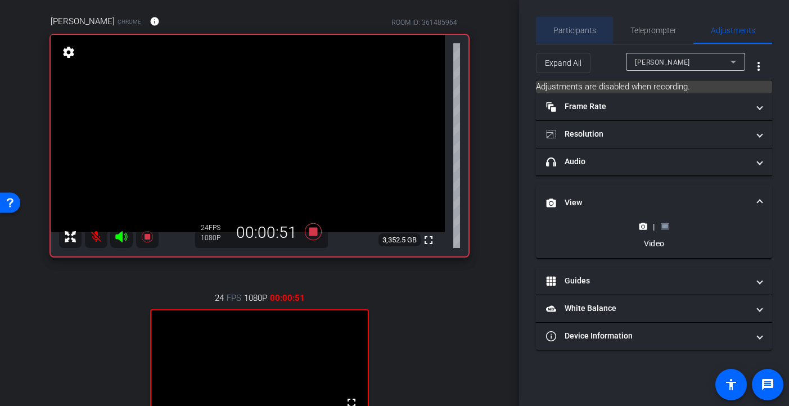
click at [583, 26] on span "Participants" at bounding box center [574, 30] width 43 height 8
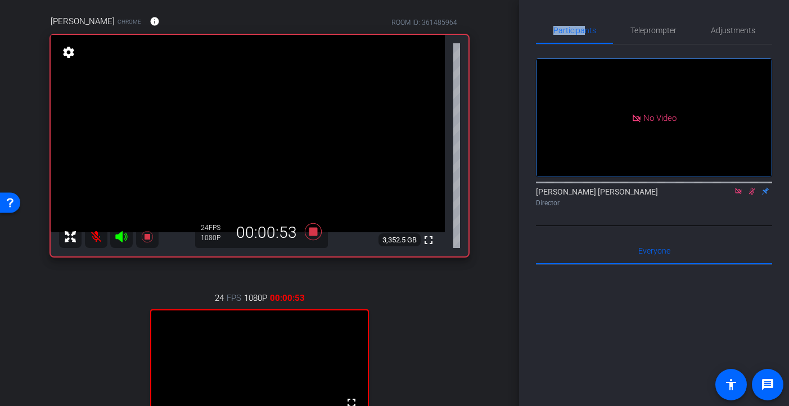
click at [91, 236] on mat-icon at bounding box center [96, 236] width 22 height 22
click at [698, 187] on icon at bounding box center [751, 191] width 9 height 8
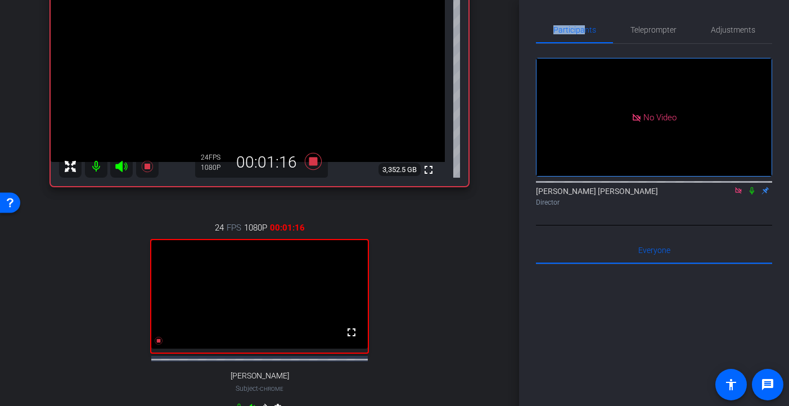
scroll to position [163, 0]
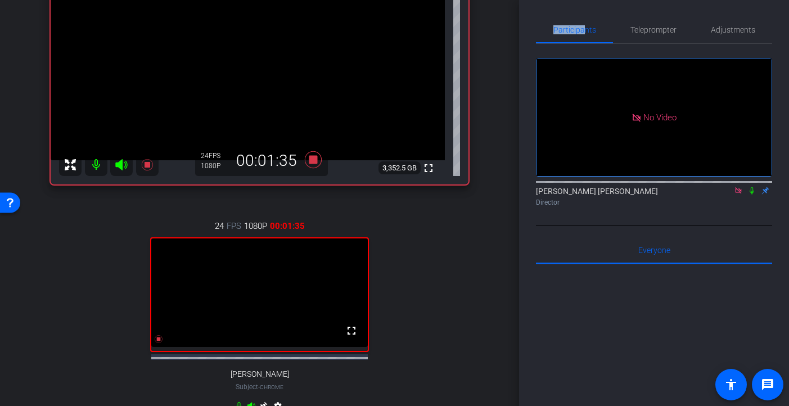
click at [698, 187] on icon at bounding box center [751, 191] width 9 height 8
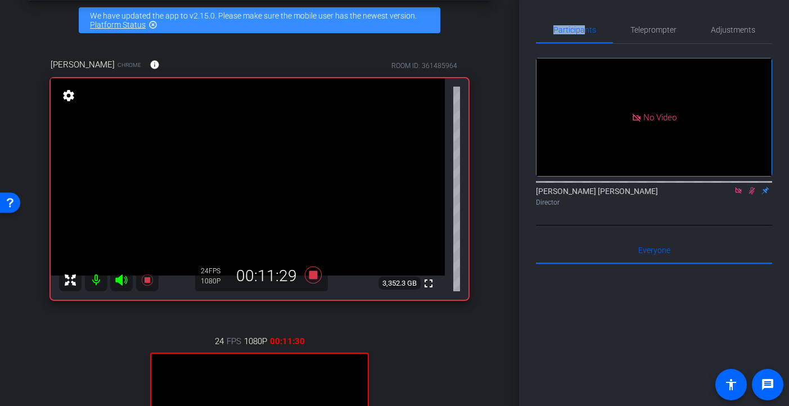
scroll to position [40, 0]
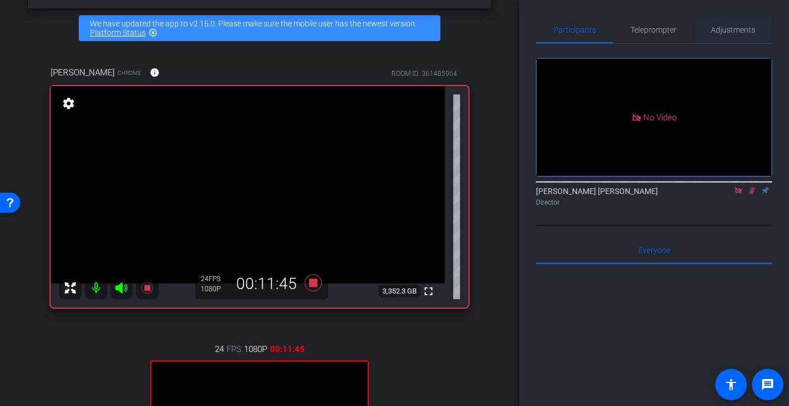
click at [698, 34] on span "Adjustments" at bounding box center [733, 29] width 44 height 27
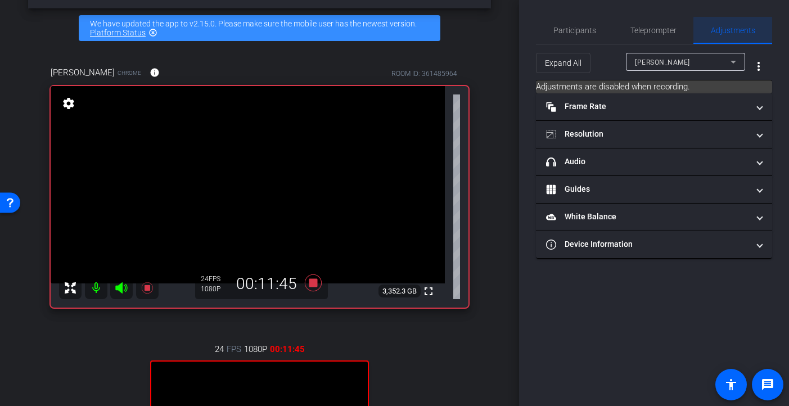
scroll to position [0, 0]
click at [698, 68] on div "[PERSON_NAME]" at bounding box center [683, 62] width 96 height 14
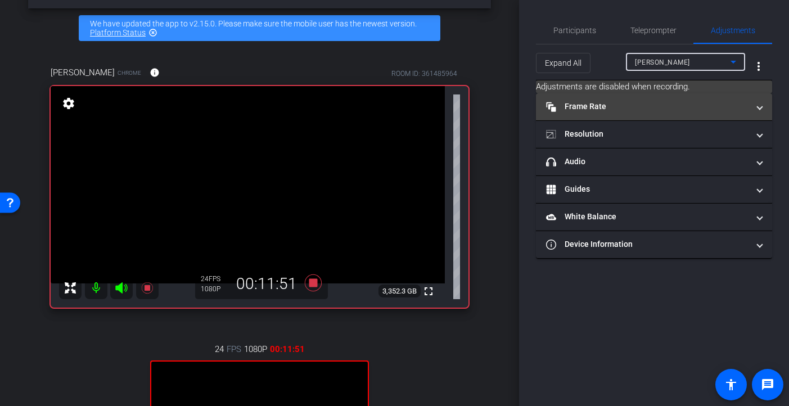
type input "11000"
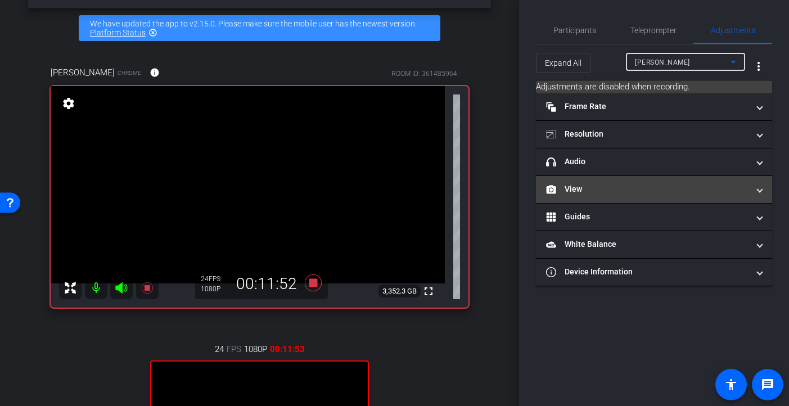
click at [698, 191] on span at bounding box center [759, 189] width 4 height 12
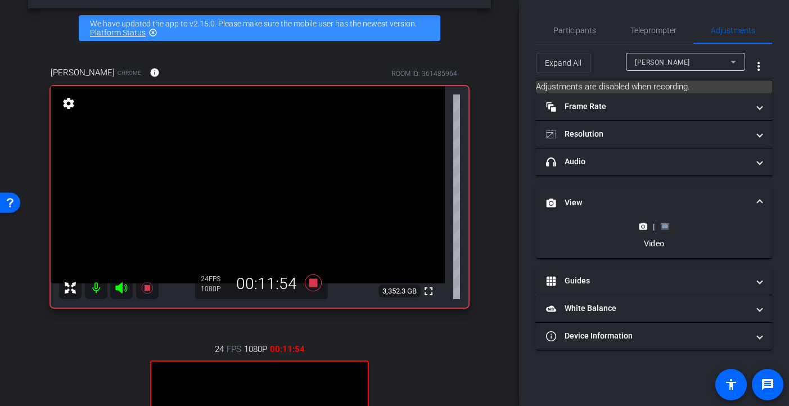
click at [665, 224] on rect at bounding box center [665, 226] width 6 height 4
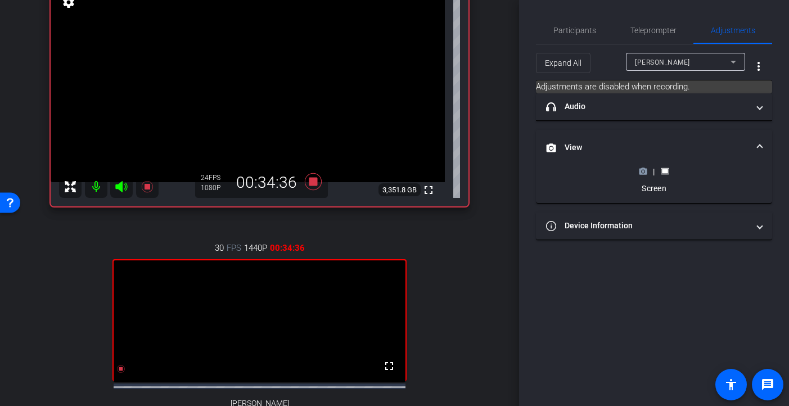
scroll to position [140, 0]
click at [582, 31] on span "Participants" at bounding box center [574, 30] width 43 height 8
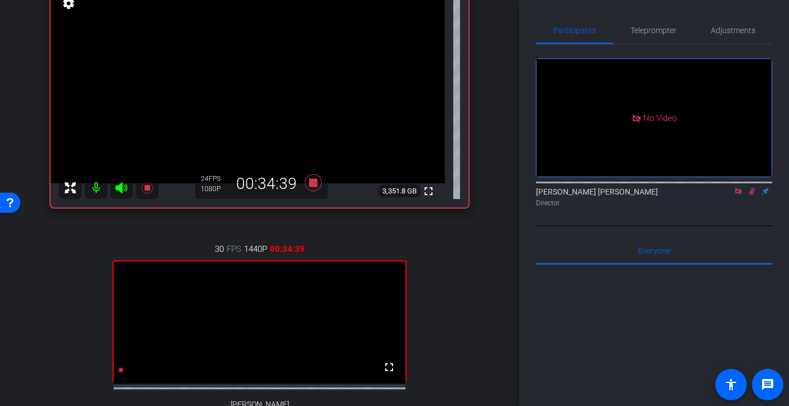
click at [698, 188] on icon at bounding box center [738, 191] width 6 height 6
click at [698, 195] on icon at bounding box center [738, 191] width 9 height 8
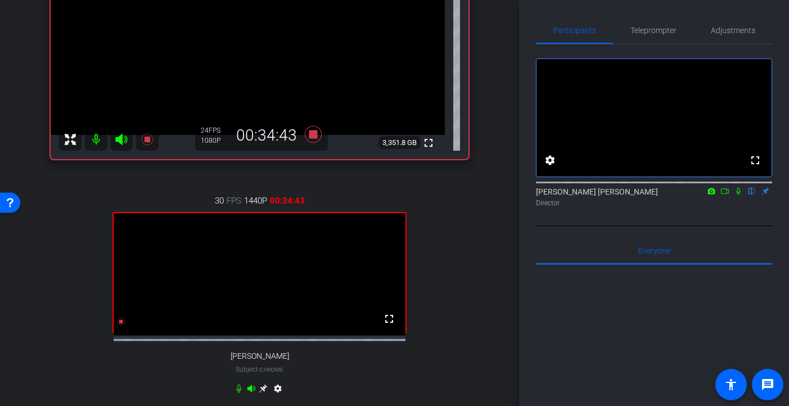
scroll to position [190, 0]
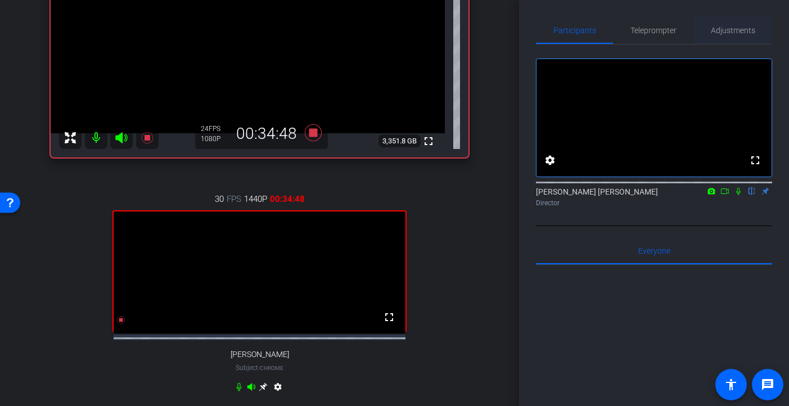
click at [698, 29] on span "Adjustments" at bounding box center [733, 30] width 44 height 8
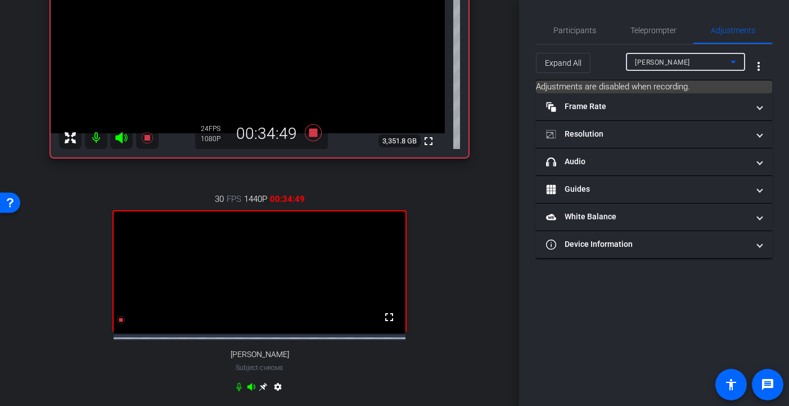
click at [679, 65] on div "[PERSON_NAME]" at bounding box center [683, 62] width 96 height 14
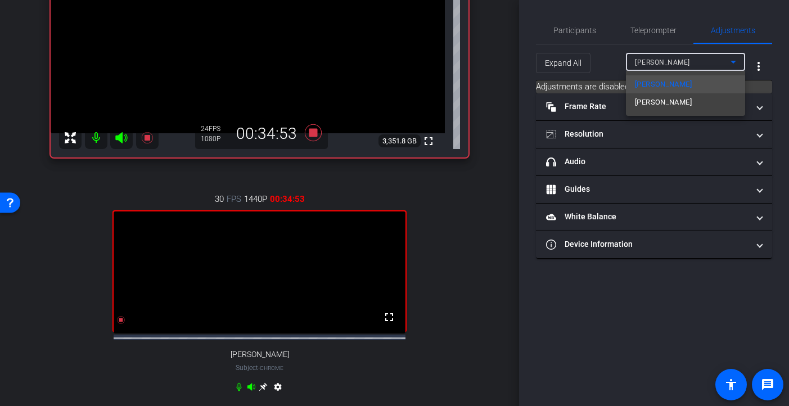
click at [313, 133] on div at bounding box center [394, 203] width 789 height 406
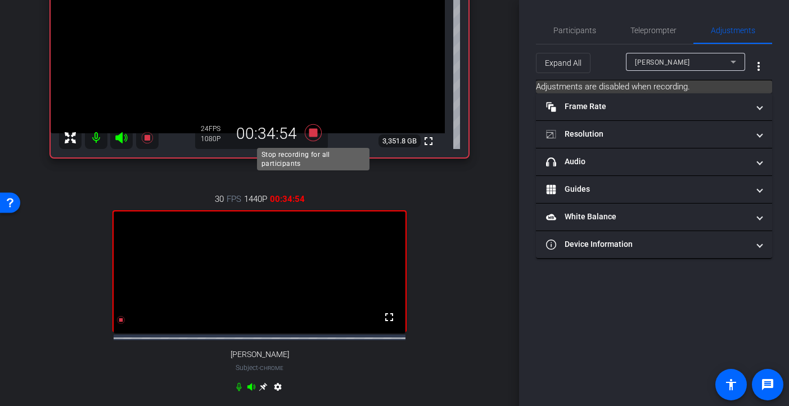
click at [313, 133] on icon at bounding box center [312, 132] width 17 height 17
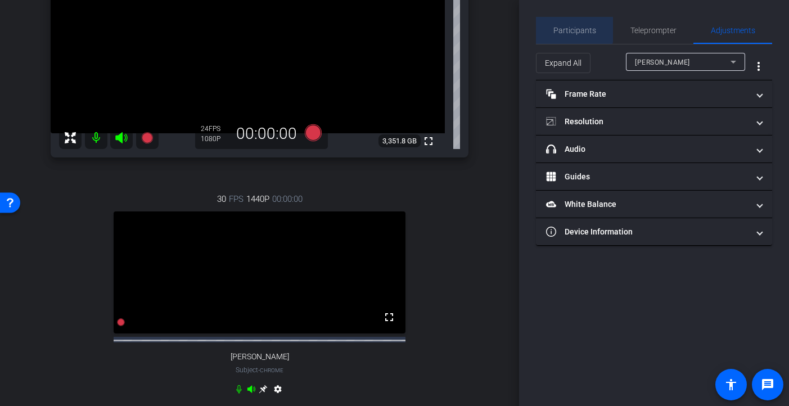
click at [574, 23] on span "Participants" at bounding box center [574, 30] width 43 height 27
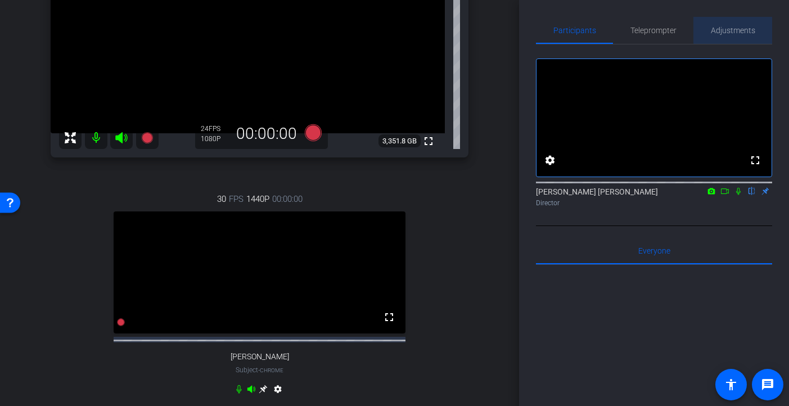
click at [698, 28] on span "Adjustments" at bounding box center [733, 30] width 44 height 8
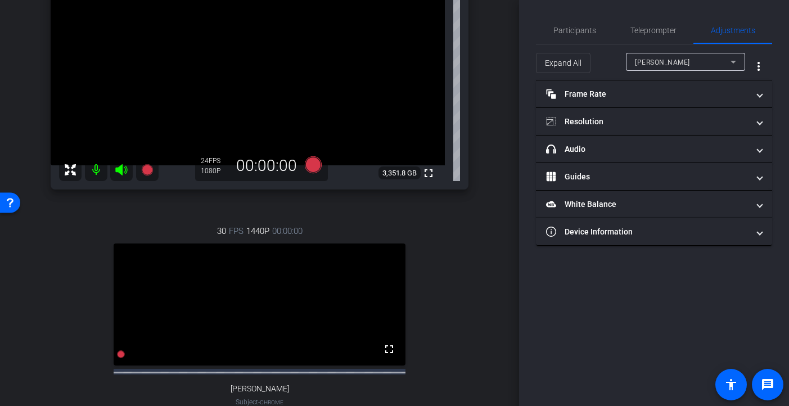
scroll to position [164, 0]
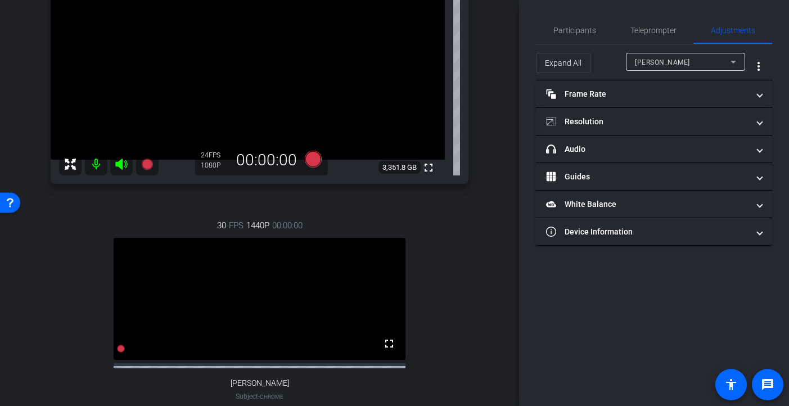
click at [683, 64] on div "[PERSON_NAME]" at bounding box center [683, 62] width 96 height 14
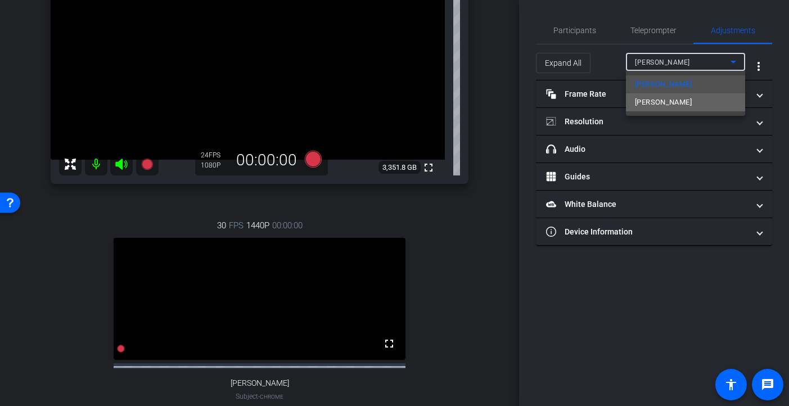
click at [661, 103] on span "[PERSON_NAME]" at bounding box center [663, 102] width 57 height 13
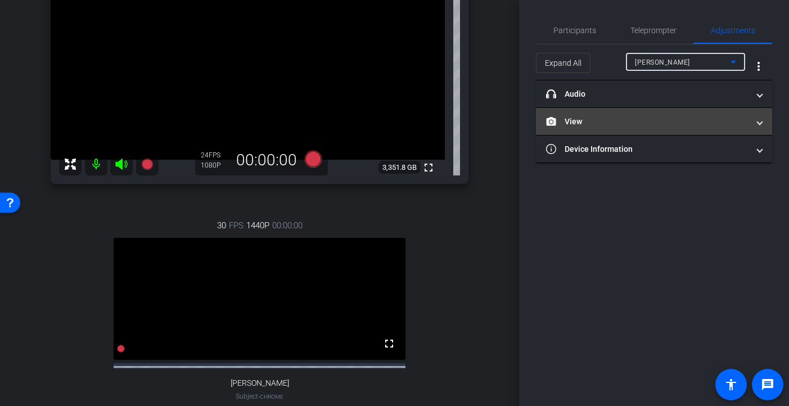
click at [698, 121] on mat-panel-title "View" at bounding box center [647, 122] width 202 height 12
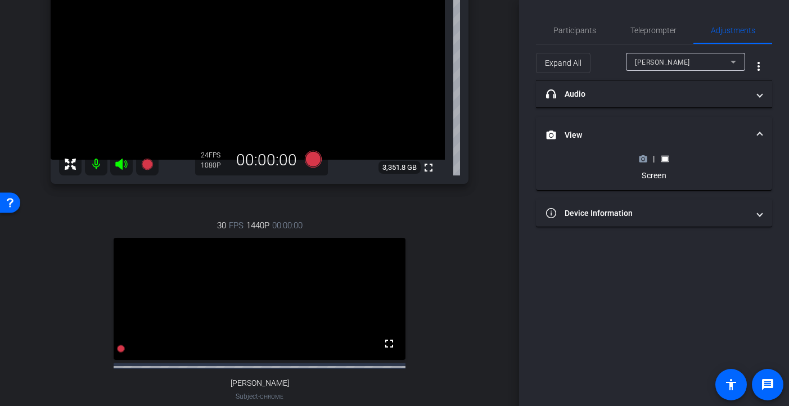
click at [640, 156] on icon at bounding box center [643, 159] width 8 height 6
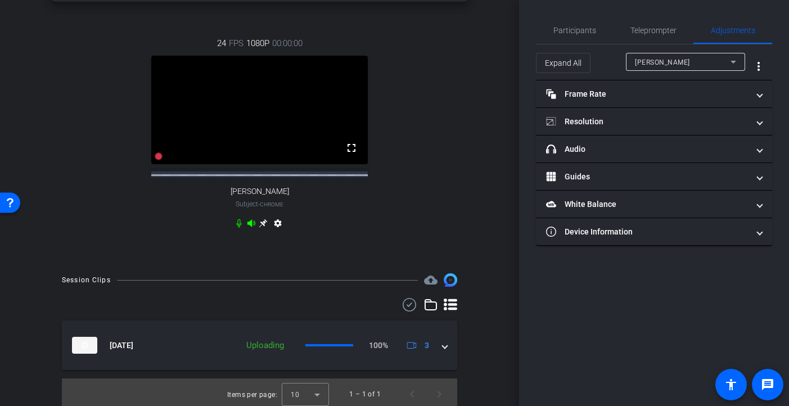
scroll to position [360, 0]
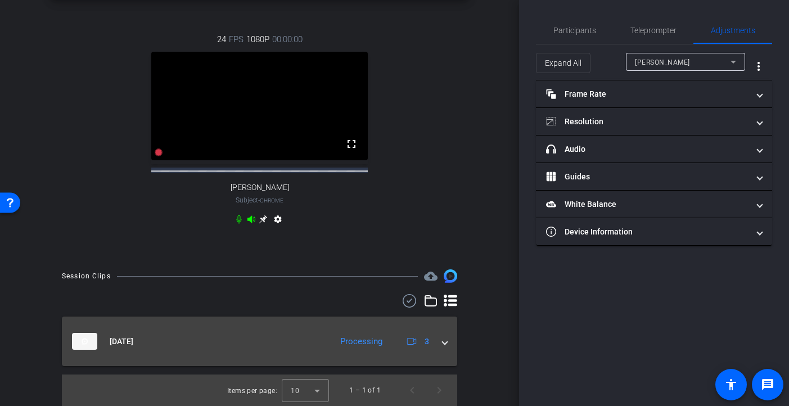
click at [445, 344] on span at bounding box center [445, 342] width 4 height 12
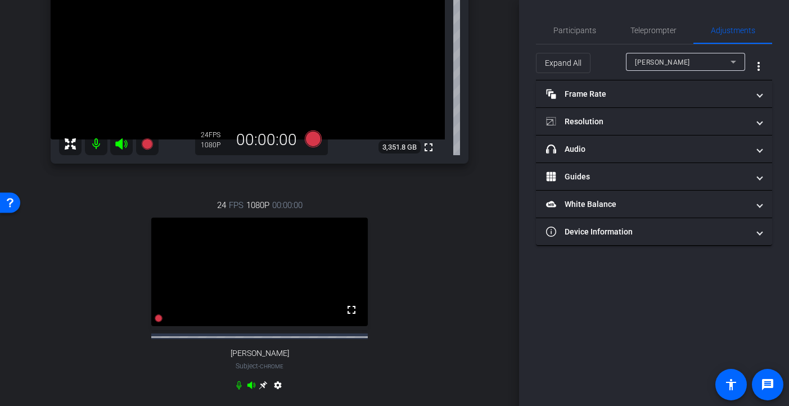
scroll to position [184, 0]
click at [576, 31] on span "Participants" at bounding box center [574, 30] width 43 height 8
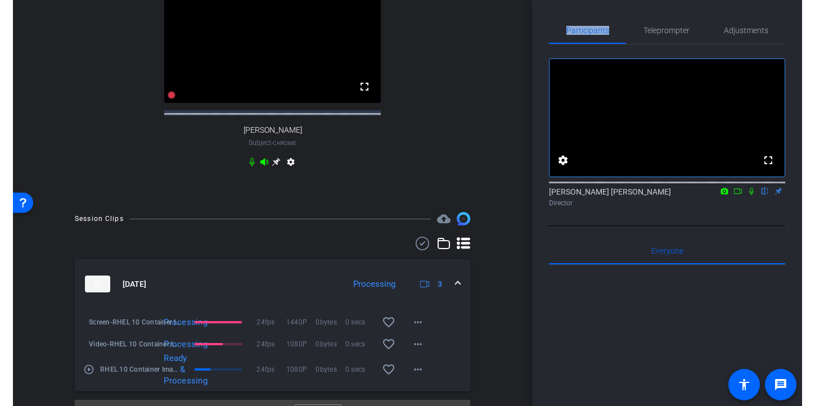
scroll to position [443, 0]
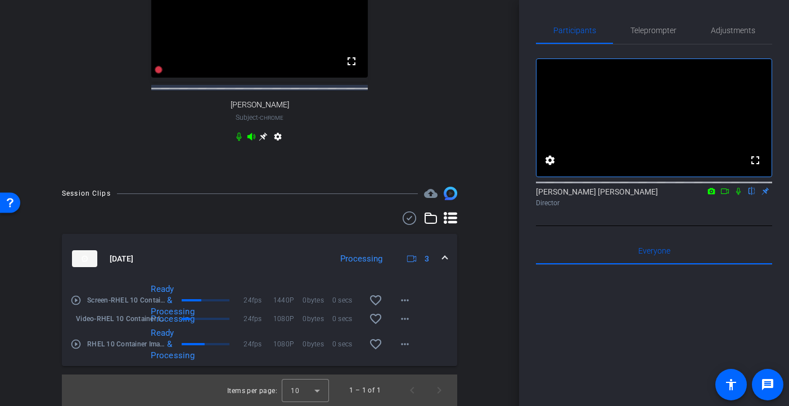
click at [698, 206] on div "Participants Teleprompter Adjustments fullscreen settings [PERSON_NAME] [PERSON…" at bounding box center [654, 203] width 270 height 406
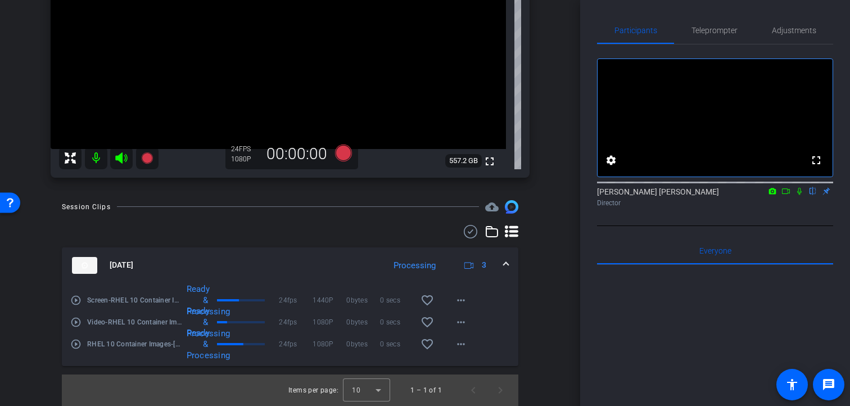
scroll to position [128, 0]
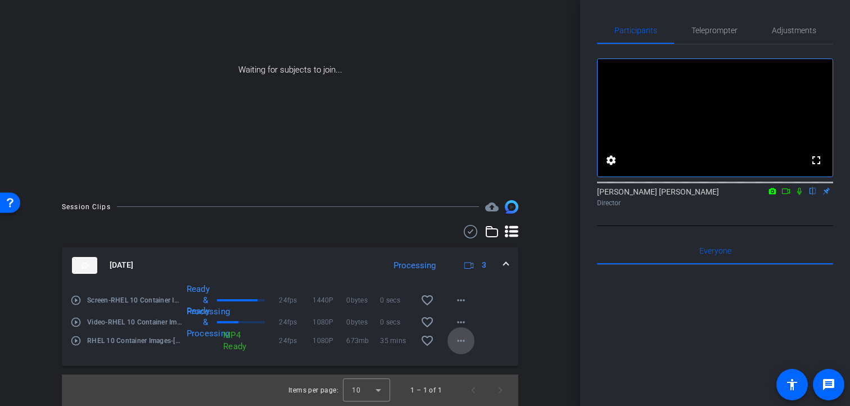
click at [461, 340] on mat-icon "more_horiz" at bounding box center [460, 340] width 13 height 13
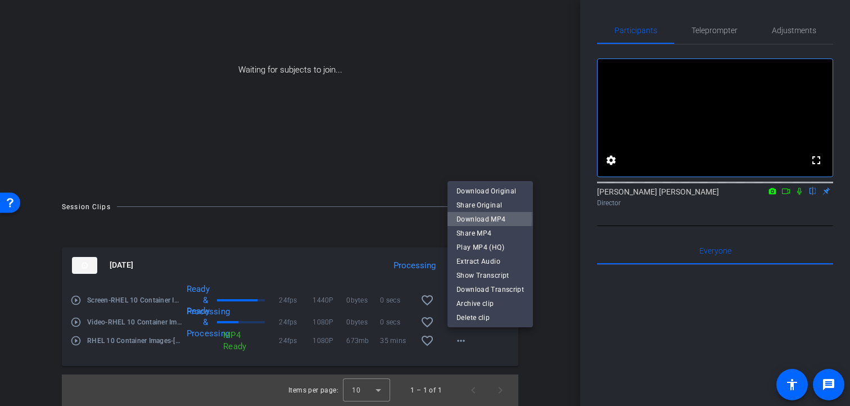
click at [482, 218] on span "Download MP4" at bounding box center [490, 219] width 67 height 13
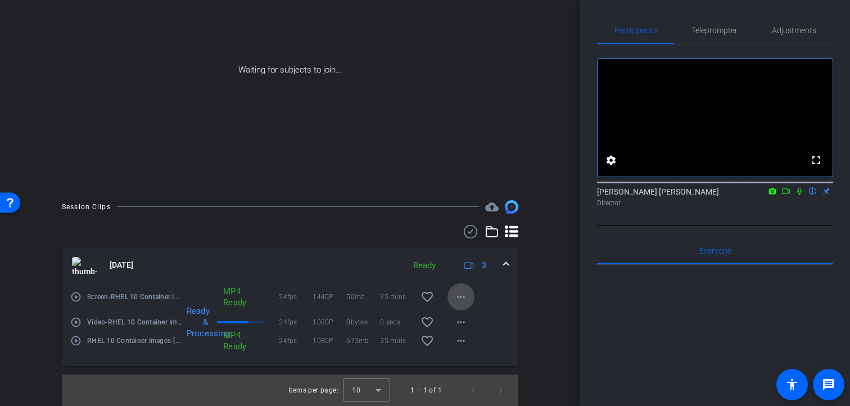
click at [464, 297] on mat-icon "more_horiz" at bounding box center [460, 296] width 13 height 13
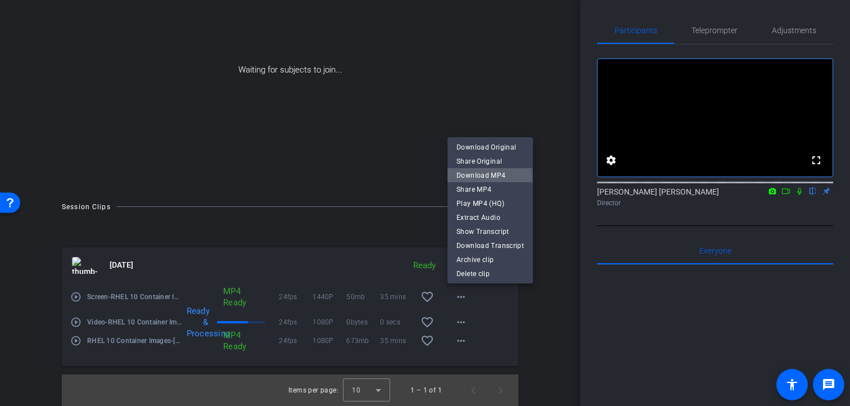
click at [475, 177] on span "Download MP4" at bounding box center [490, 175] width 67 height 13
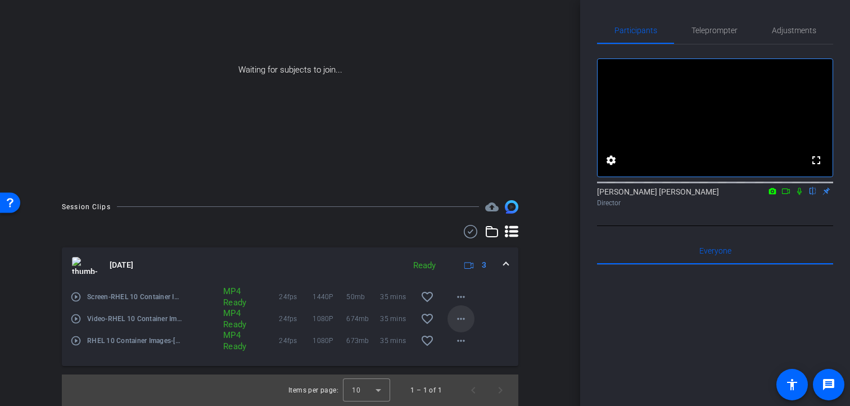
click at [466, 321] on mat-icon "more_horiz" at bounding box center [460, 318] width 13 height 13
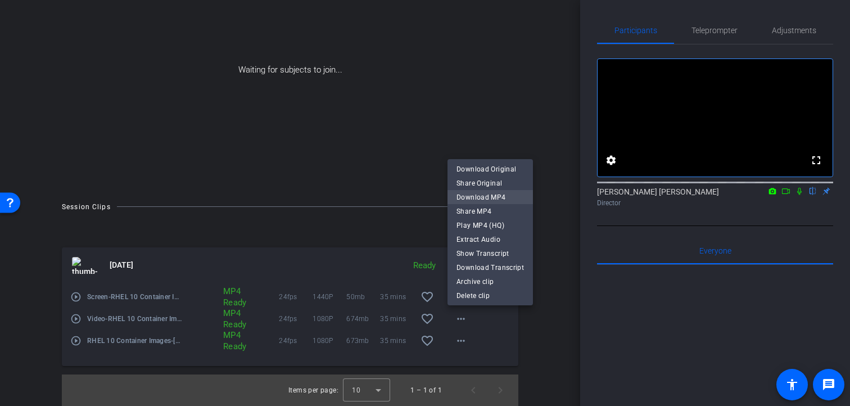
click at [481, 196] on span "Download MP4" at bounding box center [490, 197] width 67 height 13
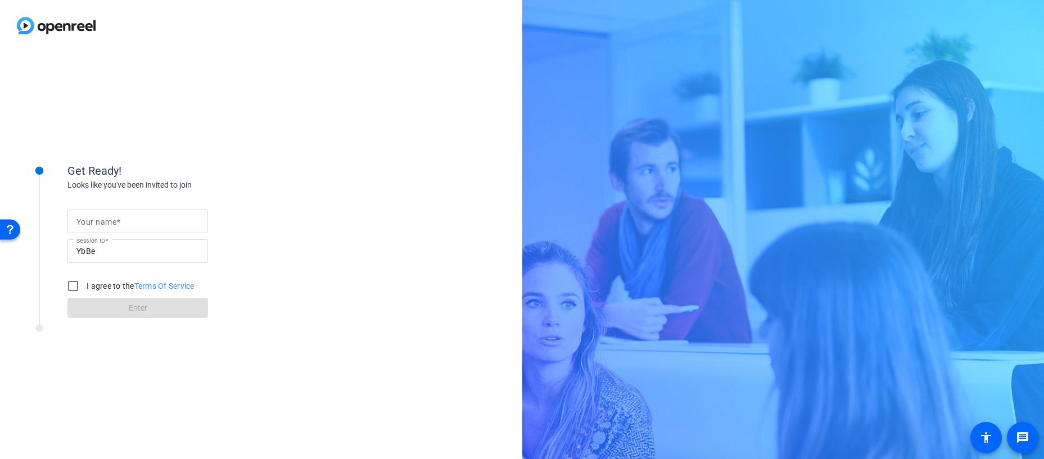
click at [106, 226] on mat-label "Your name" at bounding box center [96, 222] width 40 height 9
click at [106, 226] on input "Your name" at bounding box center [137, 221] width 123 height 13
type input "[PERSON_NAME] [PERSON_NAME]"
click at [73, 286] on input "I agree to the Terms Of Service" at bounding box center [73, 286] width 22 height 22
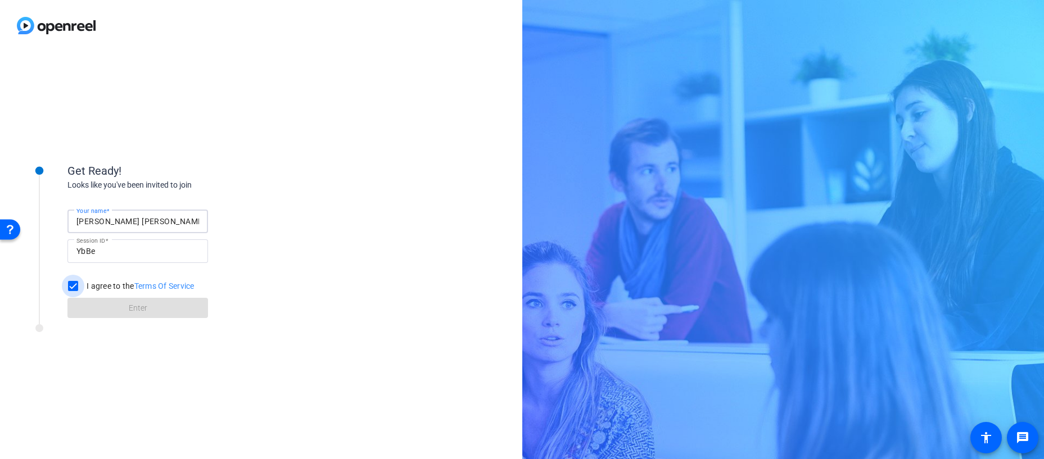
checkbox input "true"
click at [115, 308] on span at bounding box center [137, 308] width 141 height 27
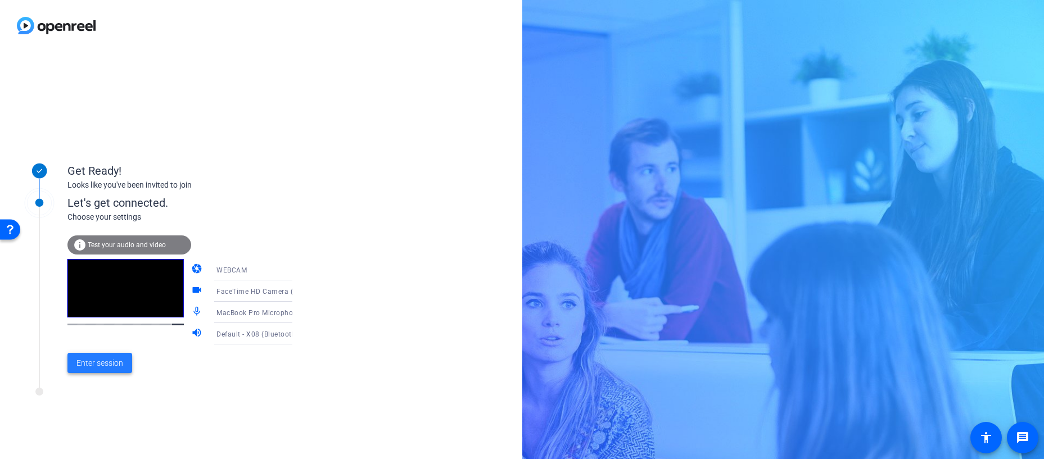
click at [86, 367] on span "Enter session" at bounding box center [99, 364] width 47 height 12
